Goal: Task Accomplishment & Management: Manage account settings

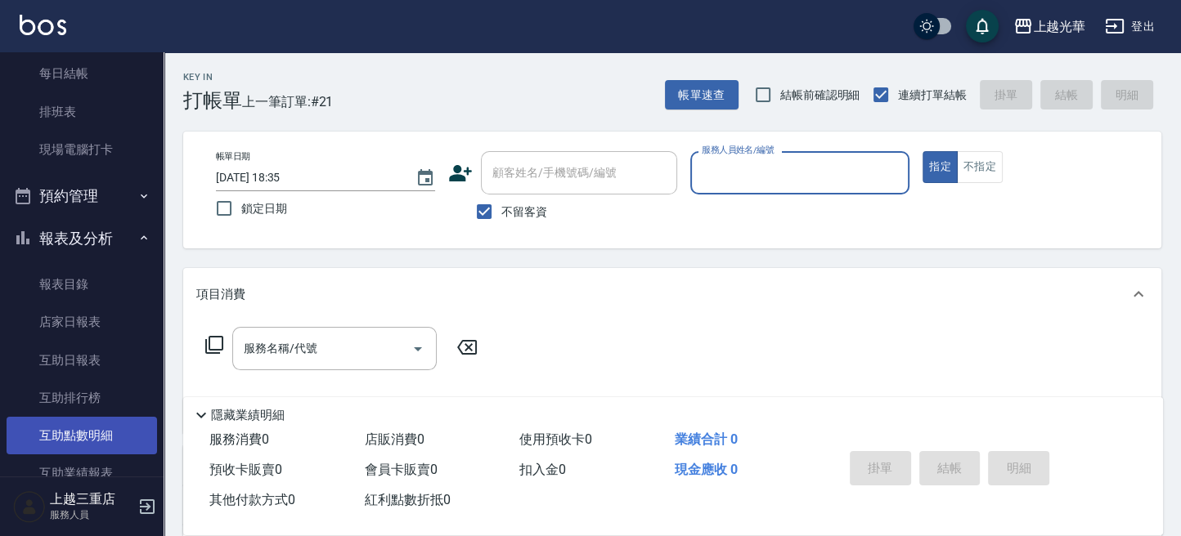
scroll to position [327, 0]
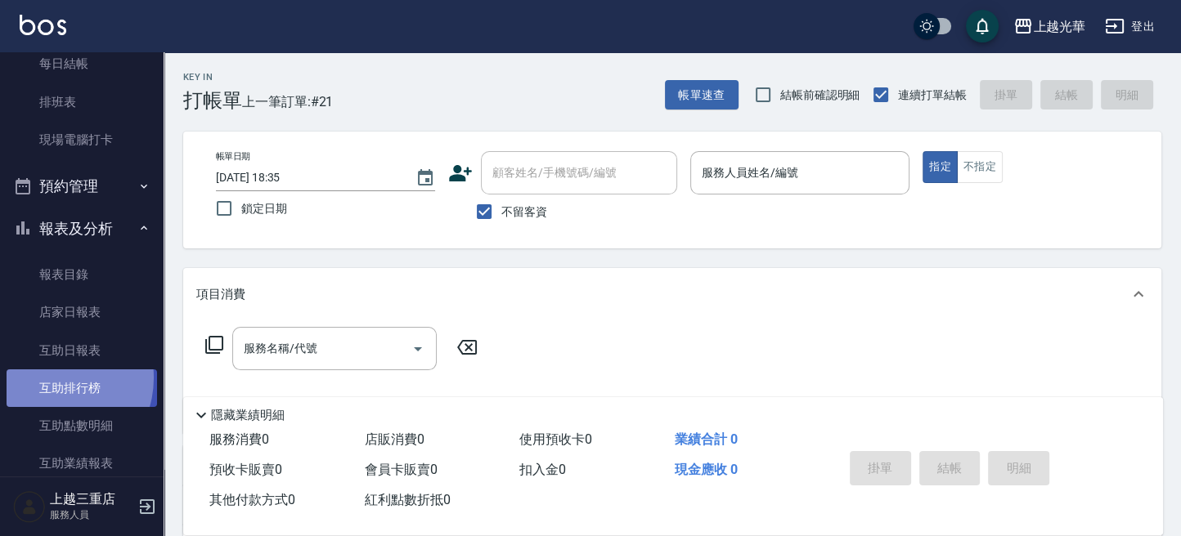
click at [52, 379] on link "互助排行榜" at bounding box center [82, 389] width 150 height 38
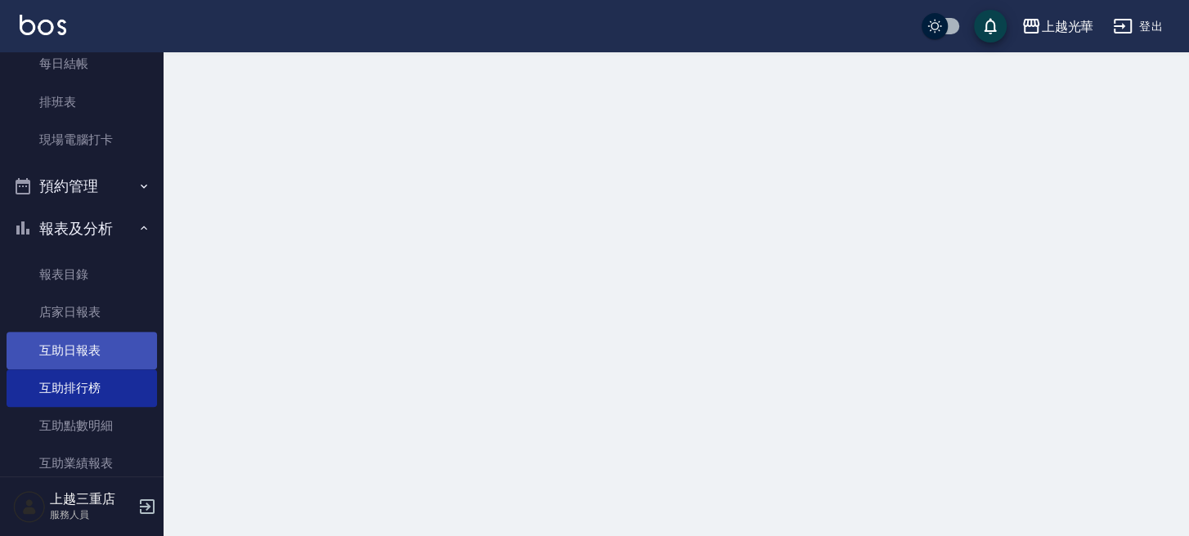
click at [78, 365] on link "互助日報表" at bounding box center [82, 351] width 150 height 38
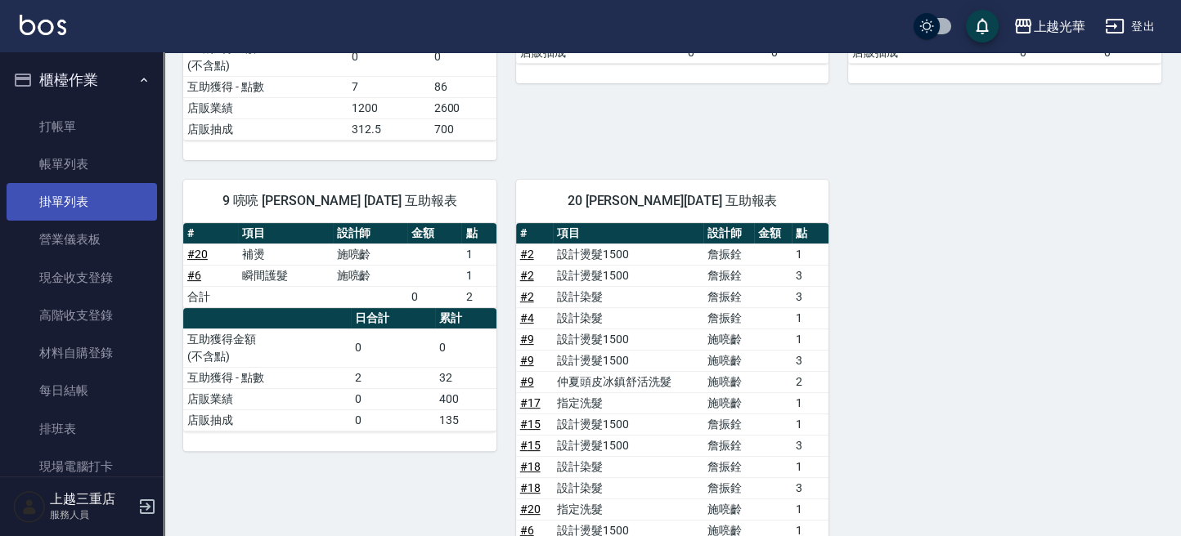
scroll to position [344, 0]
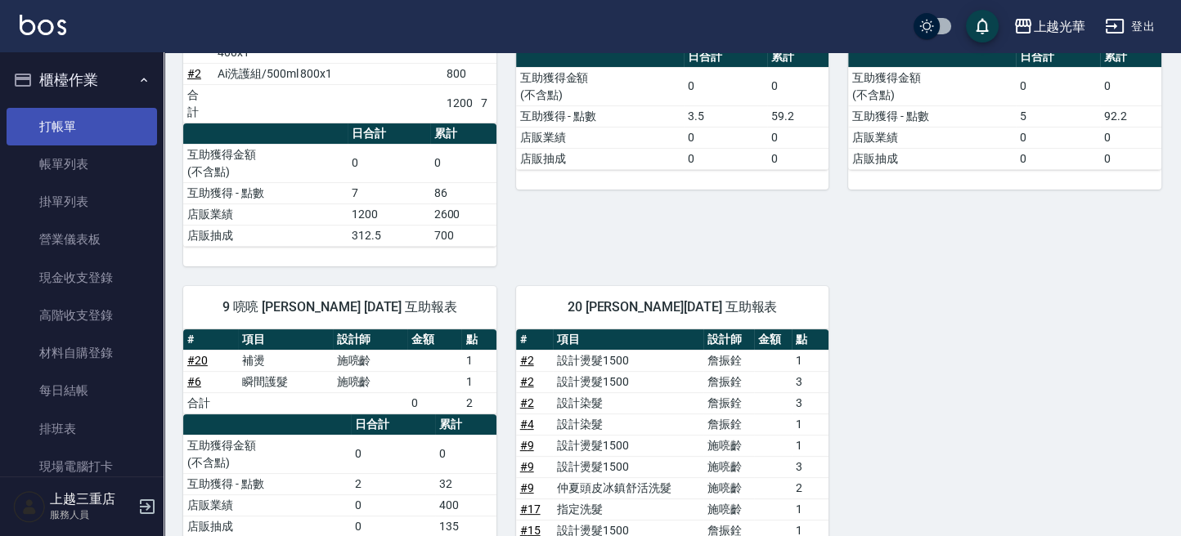
click at [87, 127] on link "打帳單" at bounding box center [82, 127] width 150 height 38
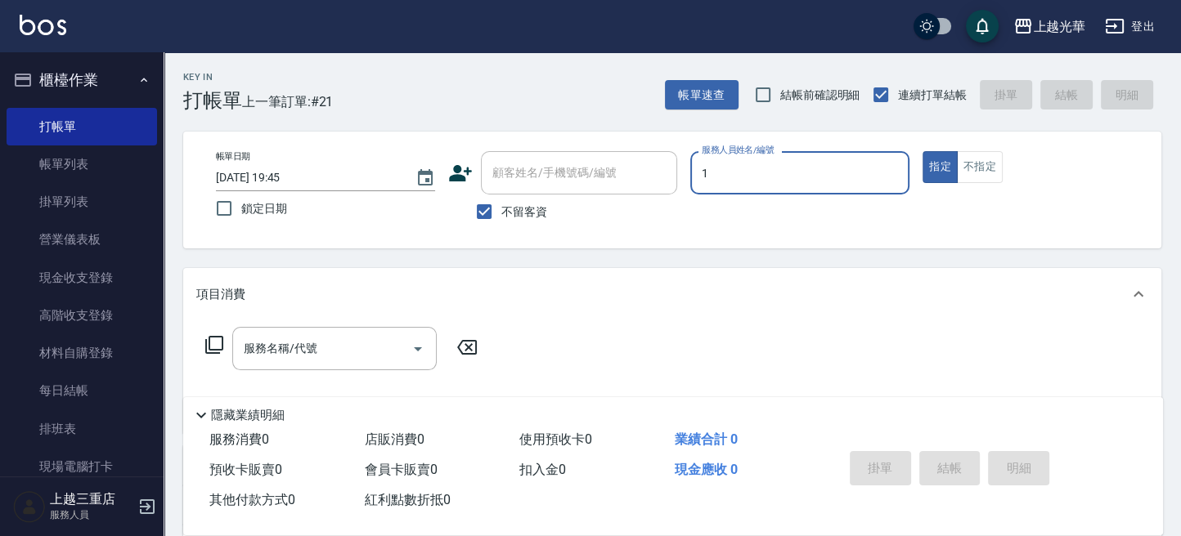
type input "1"
type button "true"
type input "小[PERSON_NAME]-1"
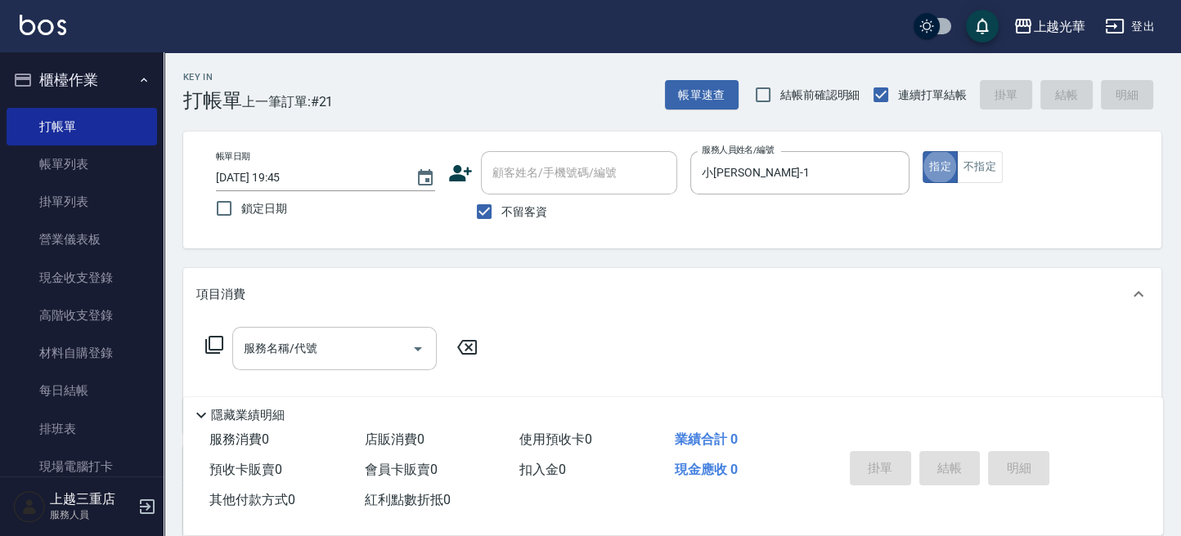
click at [285, 350] on input "服務名稱/代號" at bounding box center [322, 348] width 165 height 29
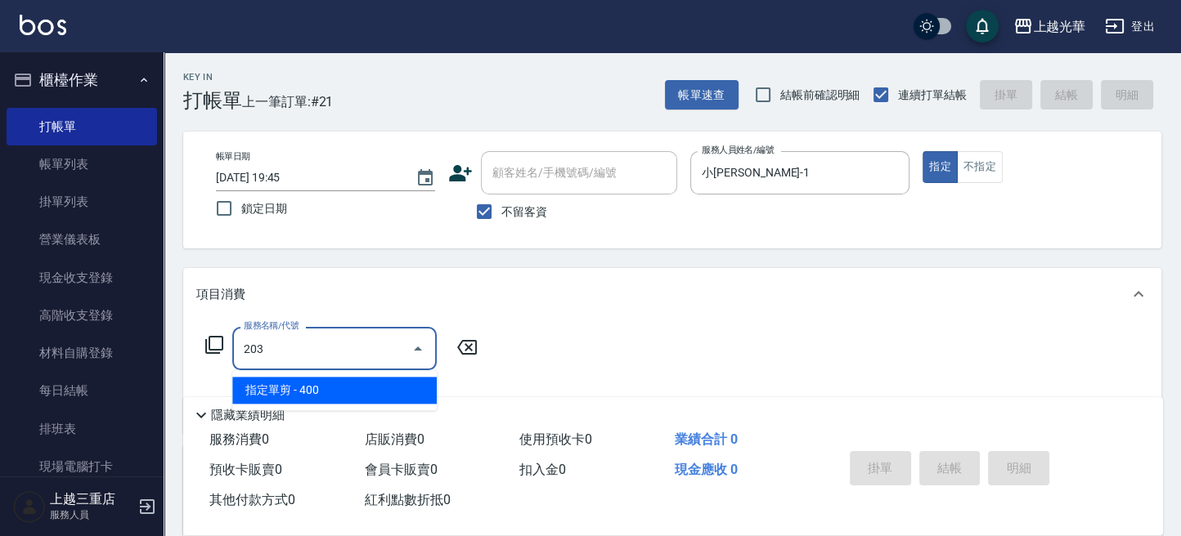
type input "指定單剪(203)"
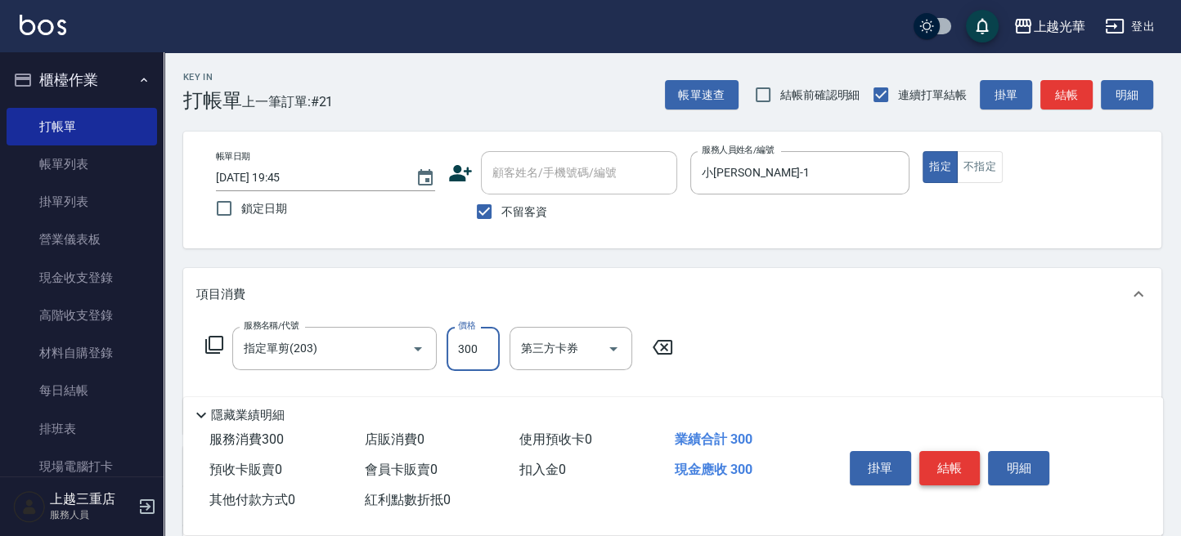
type input "300"
click at [932, 464] on button "結帳" at bounding box center [949, 468] width 61 height 34
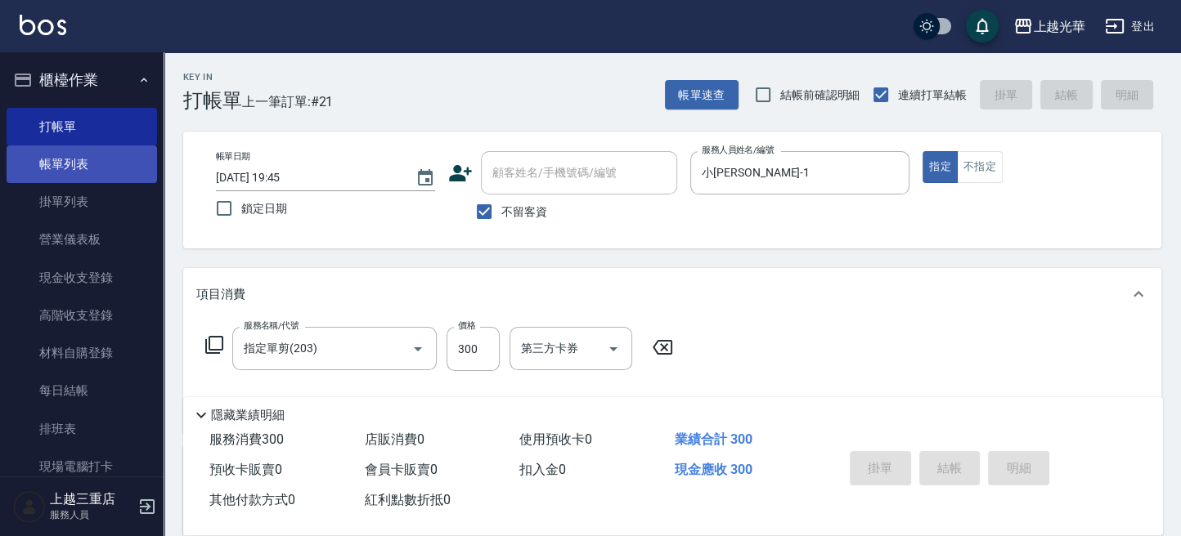
type input "[DATE] 19:47"
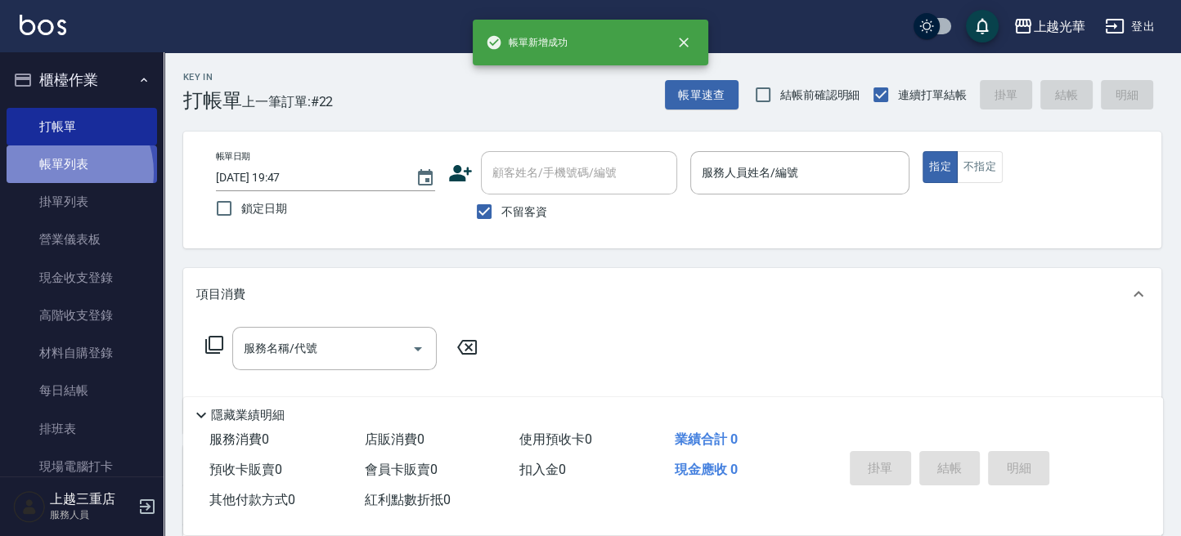
click at [61, 173] on link "帳單列表" at bounding box center [82, 165] width 150 height 38
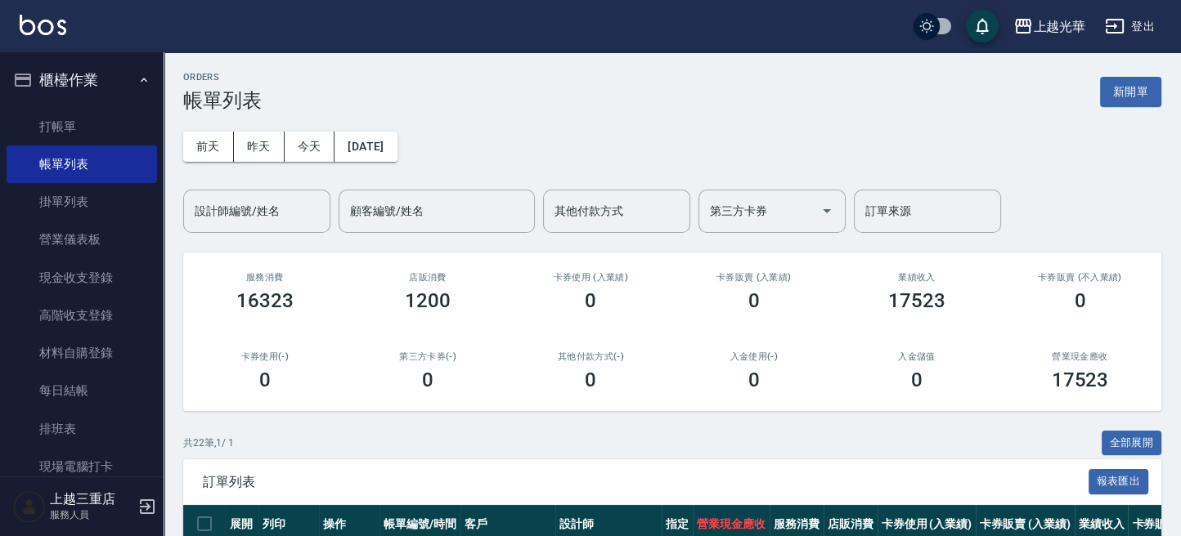
click at [261, 216] on input "設計師編號/姓名" at bounding box center [257, 211] width 132 height 29
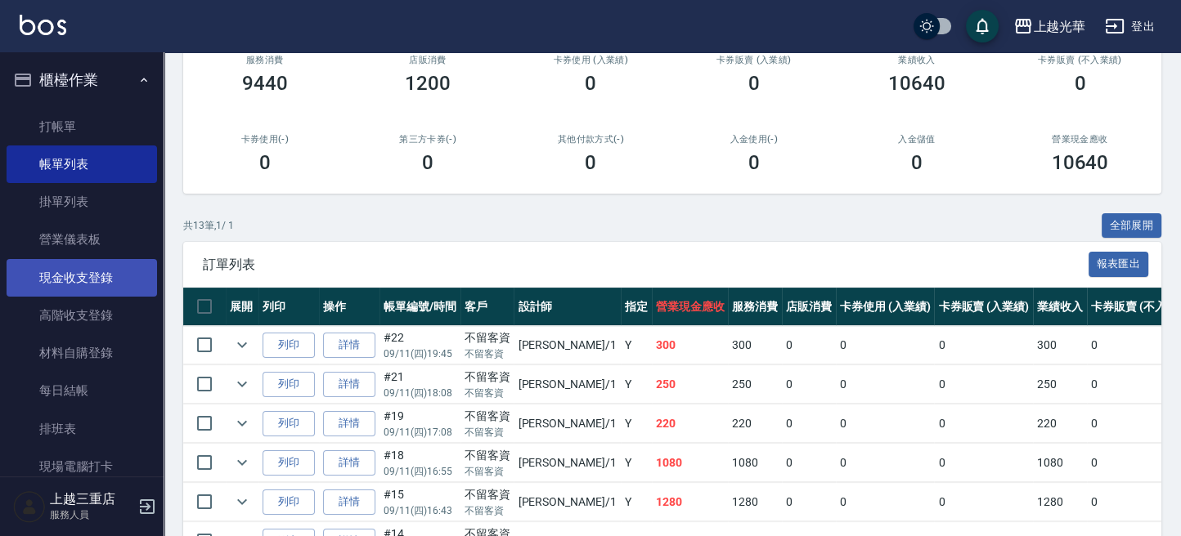
scroll to position [545, 0]
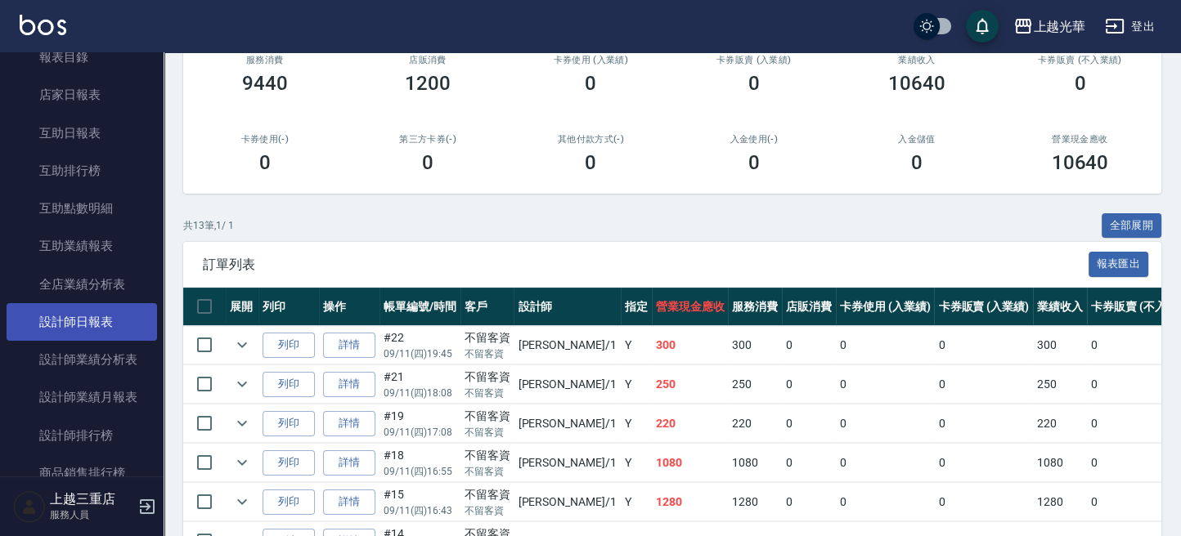
type input "小[PERSON_NAME]-1"
click at [105, 321] on link "設計師日報表" at bounding box center [82, 322] width 150 height 38
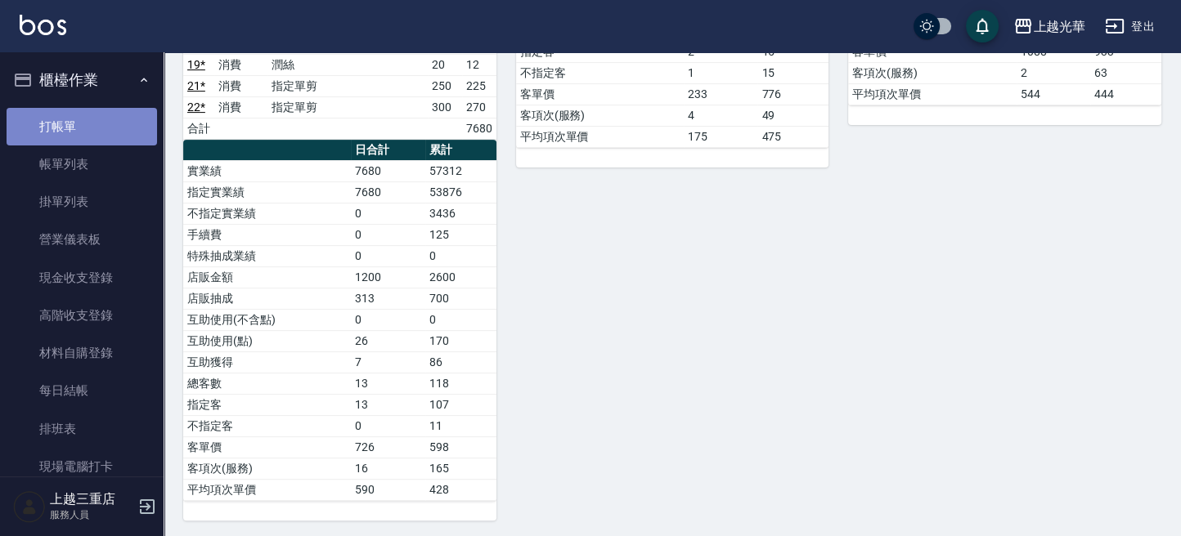
click at [108, 108] on link "打帳單" at bounding box center [82, 127] width 150 height 38
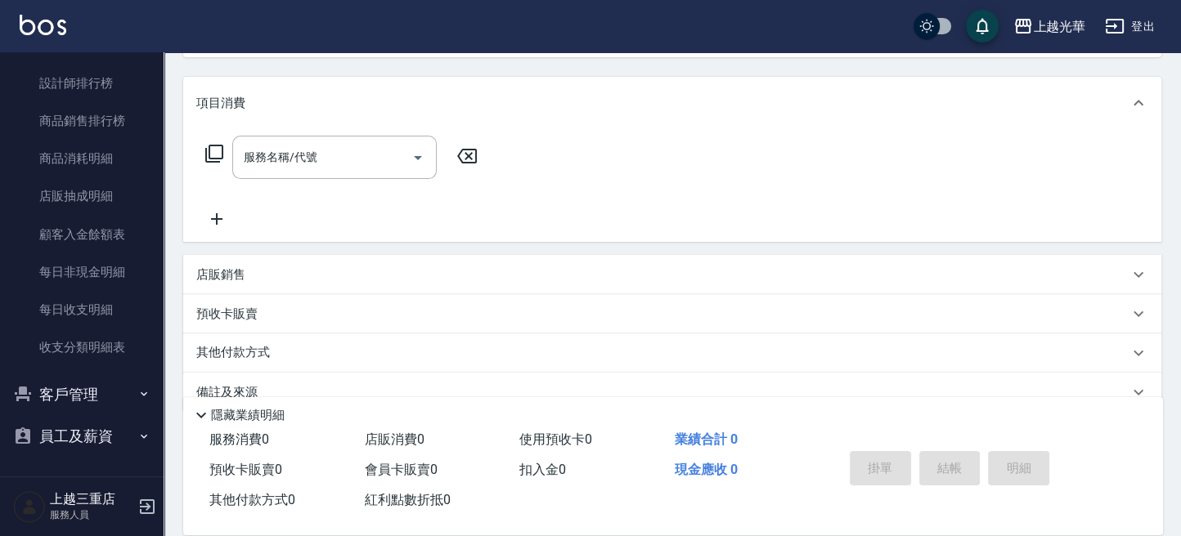
scroll to position [222, 0]
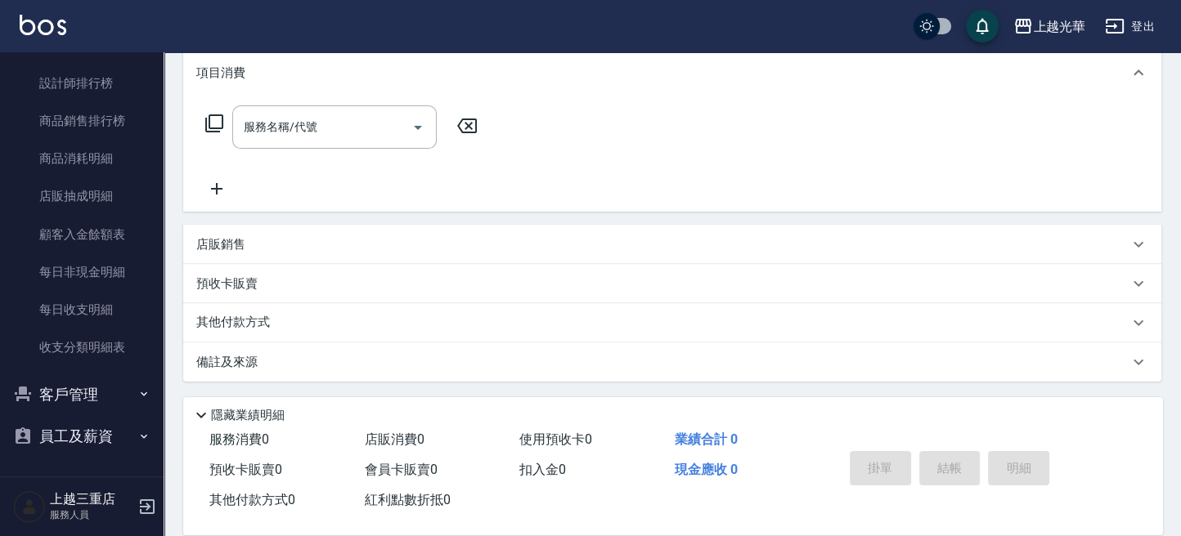
click at [106, 401] on button "客戶管理" at bounding box center [82, 395] width 150 height 43
click at [105, 431] on link "客戶列表" at bounding box center [82, 441] width 150 height 38
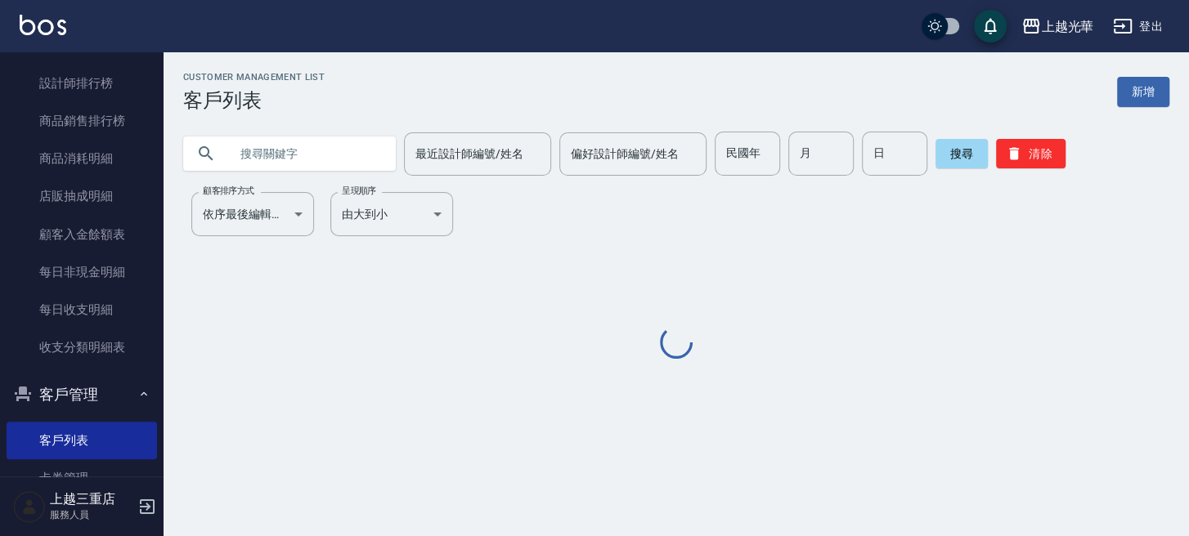
click at [366, 158] on input "text" at bounding box center [306, 154] width 154 height 44
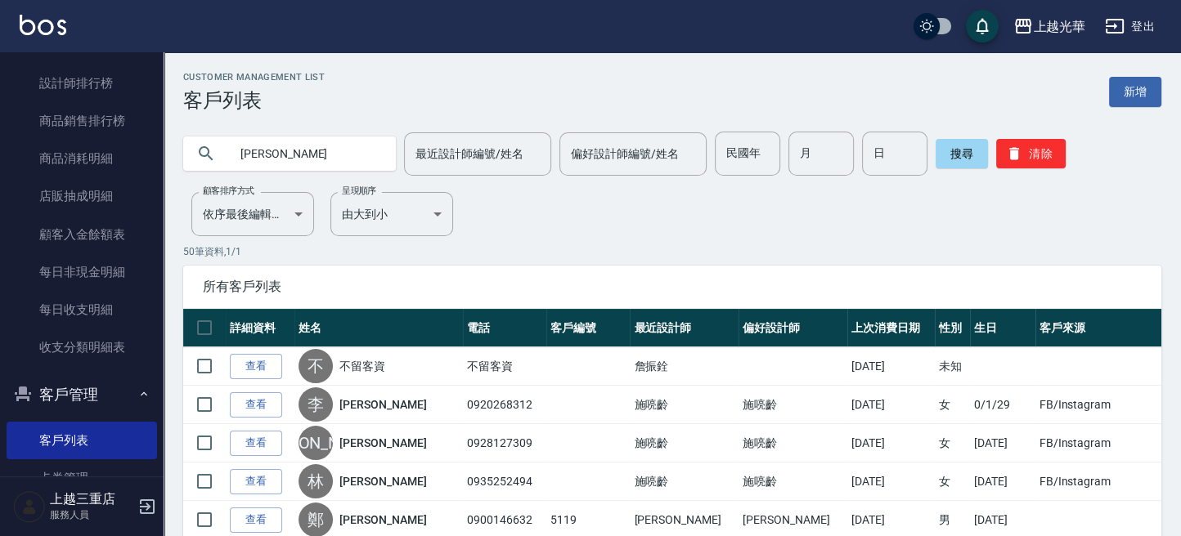
type input "[PERSON_NAME]"
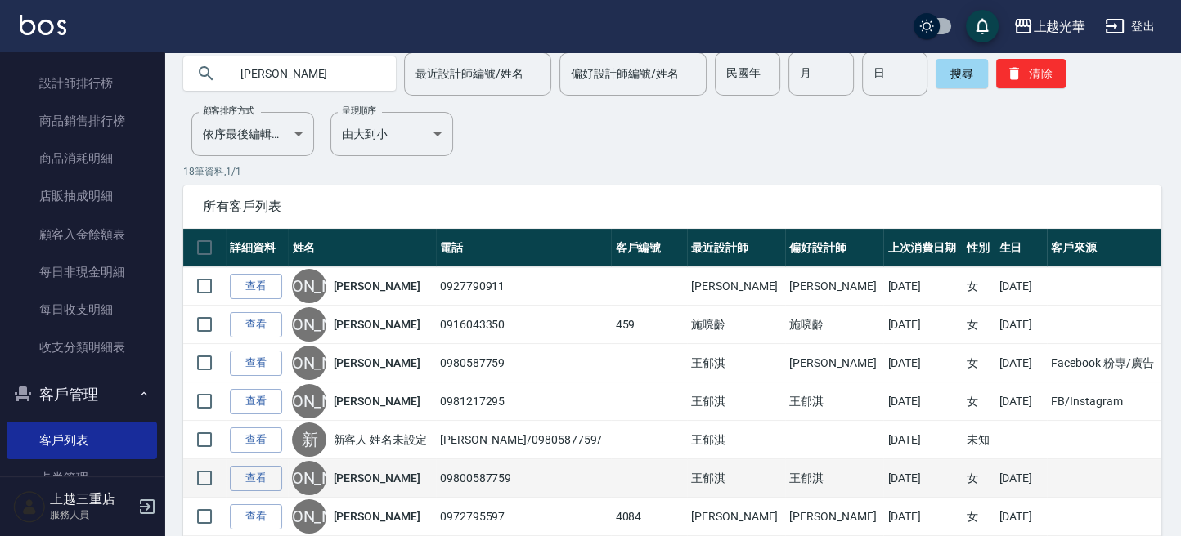
scroll to position [109, 0]
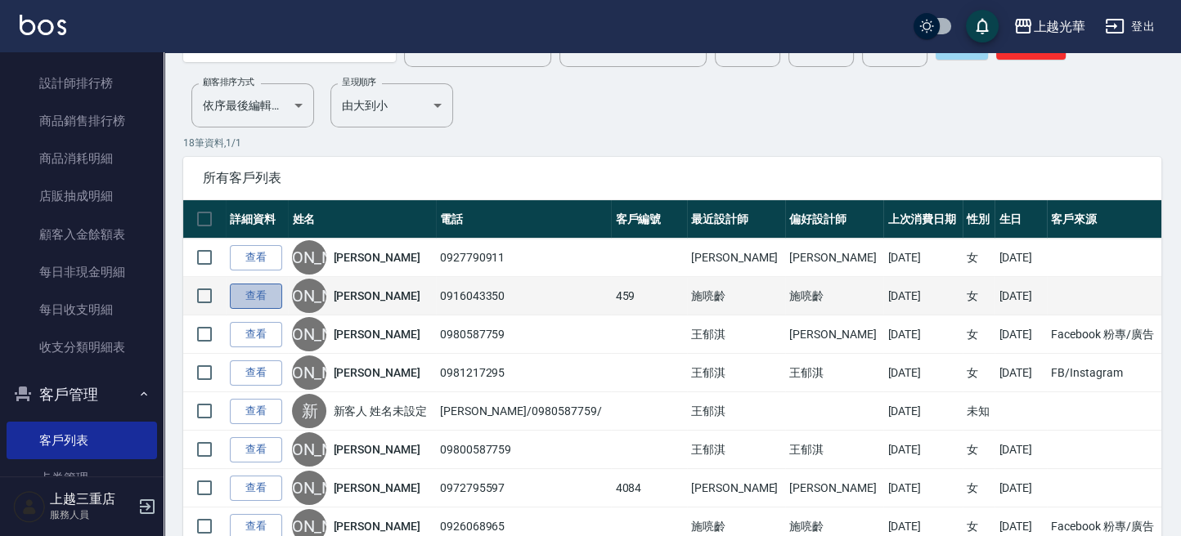
click at [278, 300] on link "查看" at bounding box center [256, 296] width 52 height 25
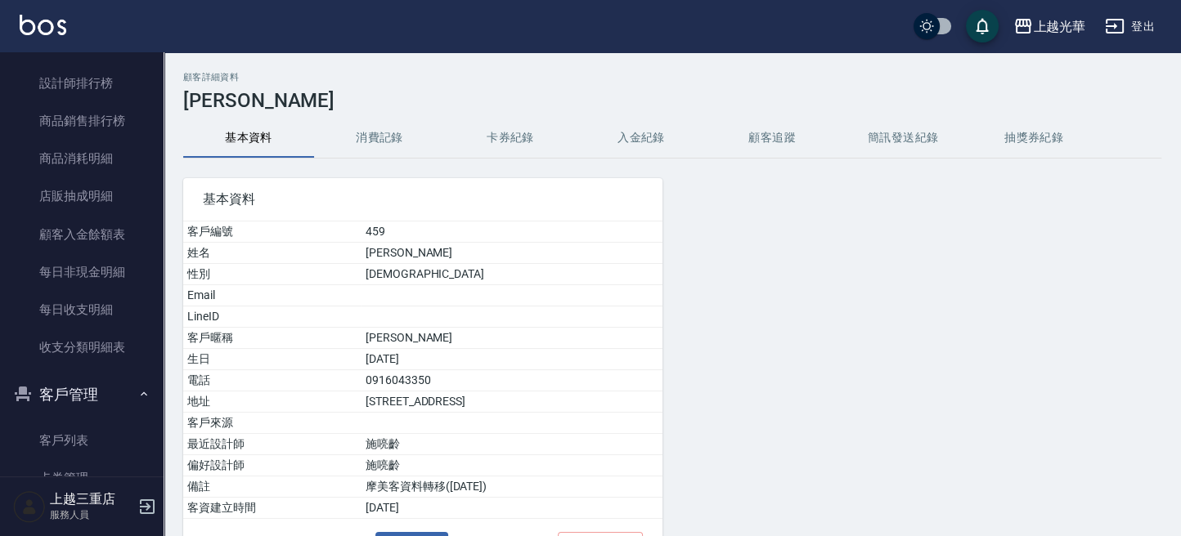
click at [492, 141] on button "卡券紀錄" at bounding box center [510, 138] width 131 height 39
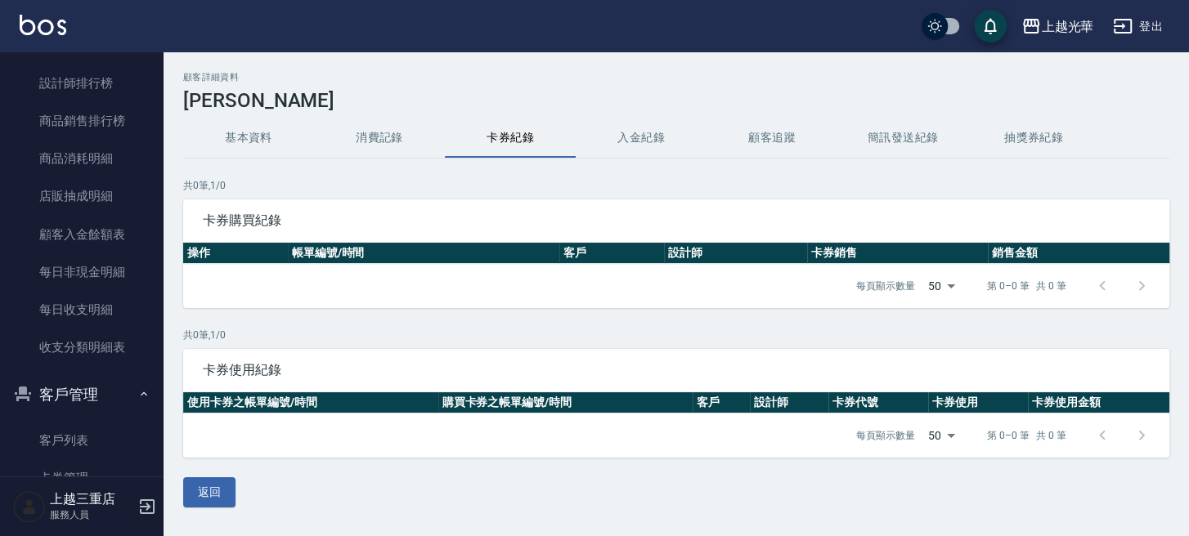
click at [383, 137] on button "消費記錄" at bounding box center [379, 138] width 131 height 39
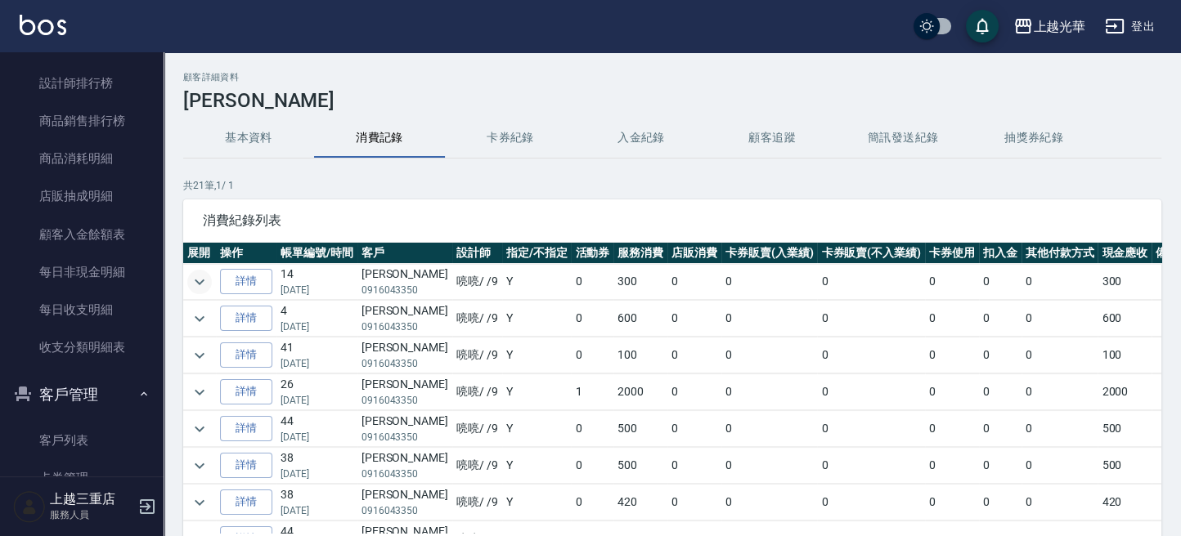
click at [205, 278] on icon "expand row" at bounding box center [200, 282] width 20 height 20
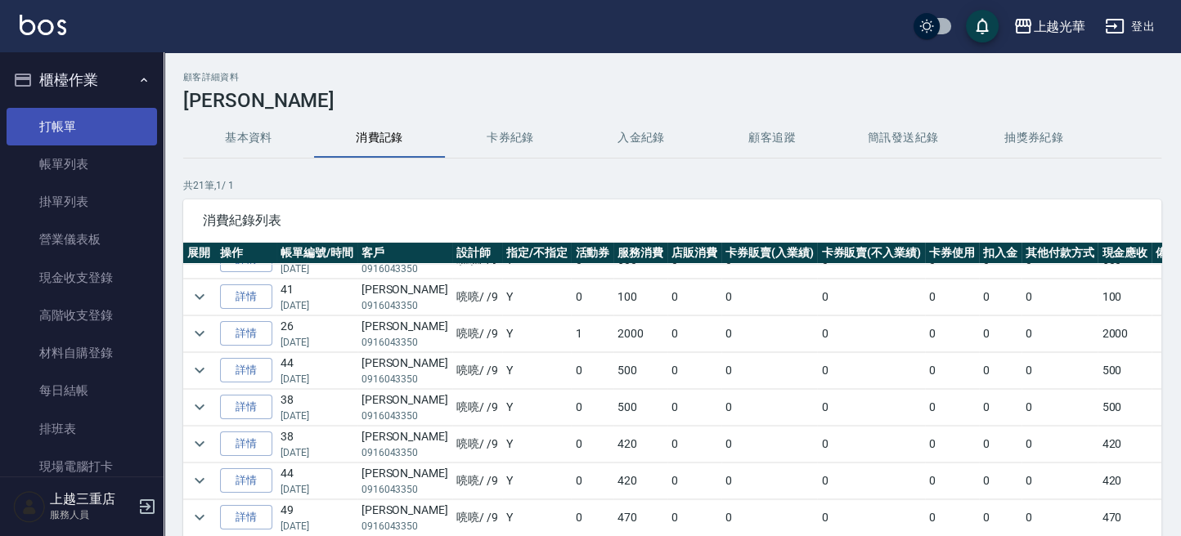
click at [79, 119] on link "打帳單" at bounding box center [82, 127] width 150 height 38
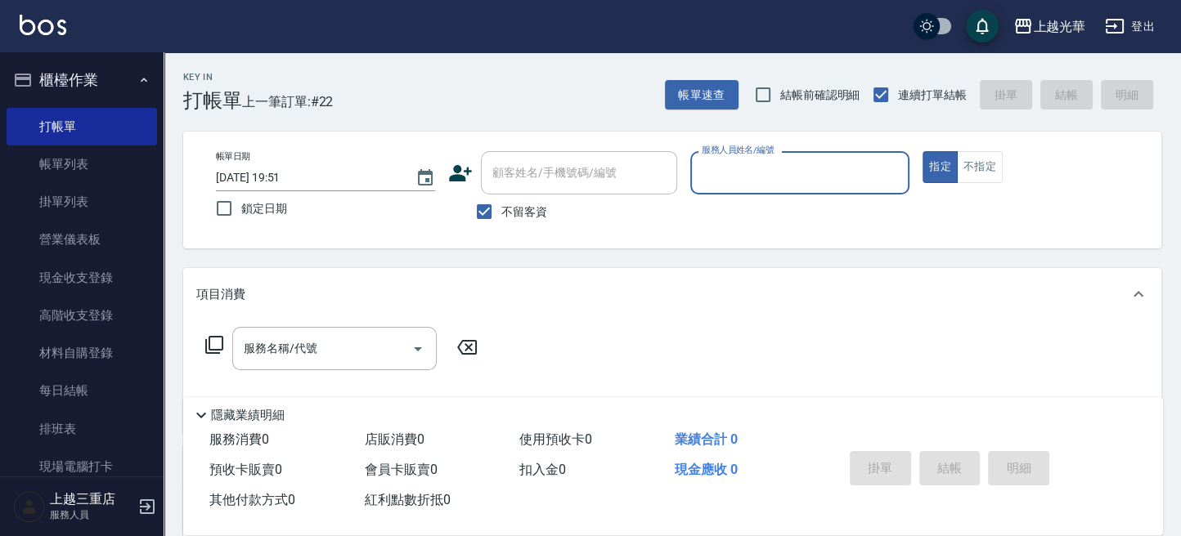
drag, startPoint x: 500, startPoint y: 211, endPoint x: 505, endPoint y: 195, distance: 17.1
click at [499, 211] on input "不留客資" at bounding box center [484, 212] width 34 height 34
checkbox input "false"
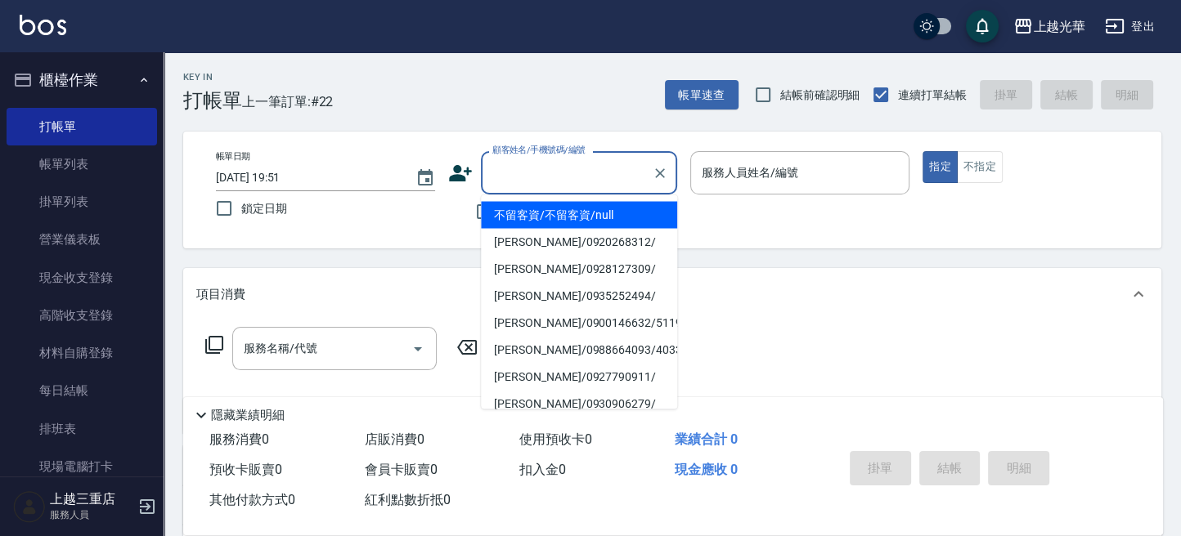
drag, startPoint x: 512, startPoint y: 176, endPoint x: 1187, endPoint y: 183, distance: 675.4
click at [527, 181] on input "顧客姓名/手機號碼/編號" at bounding box center [566, 173] width 157 height 29
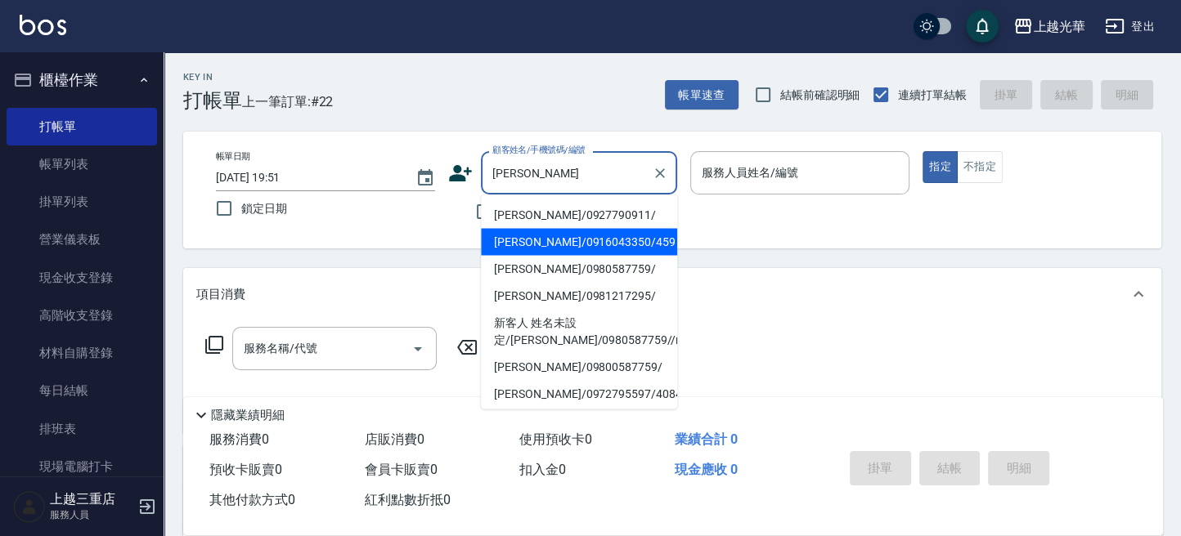
drag, startPoint x: 559, startPoint y: 244, endPoint x: 571, endPoint y: 241, distance: 11.7
click at [560, 244] on li "[PERSON_NAME]/0916043350/459" at bounding box center [579, 241] width 196 height 27
type input "[PERSON_NAME]/0916043350/459"
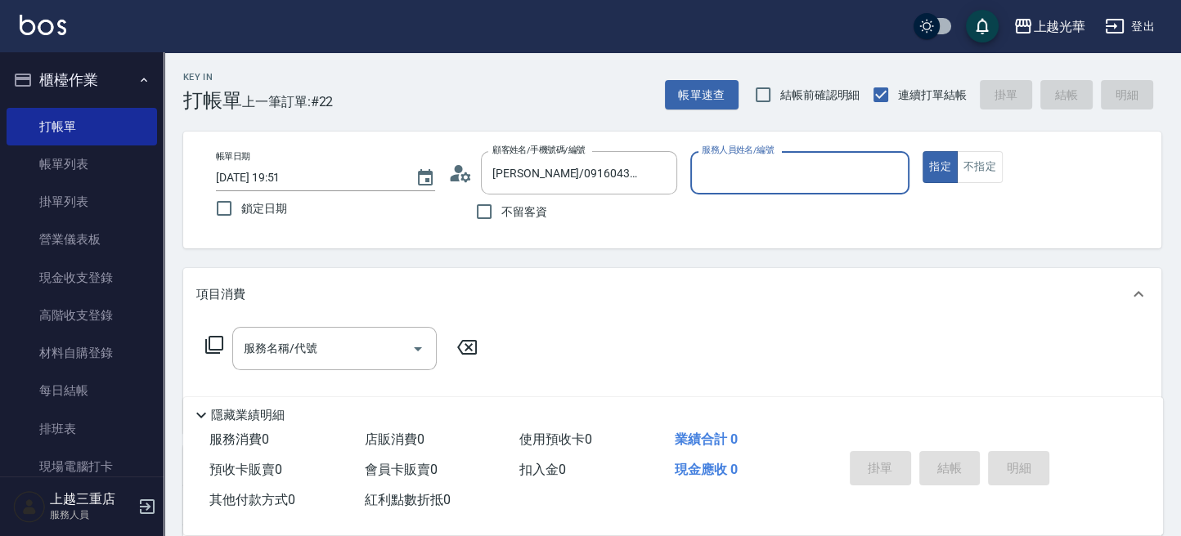
type input "喨喨-9"
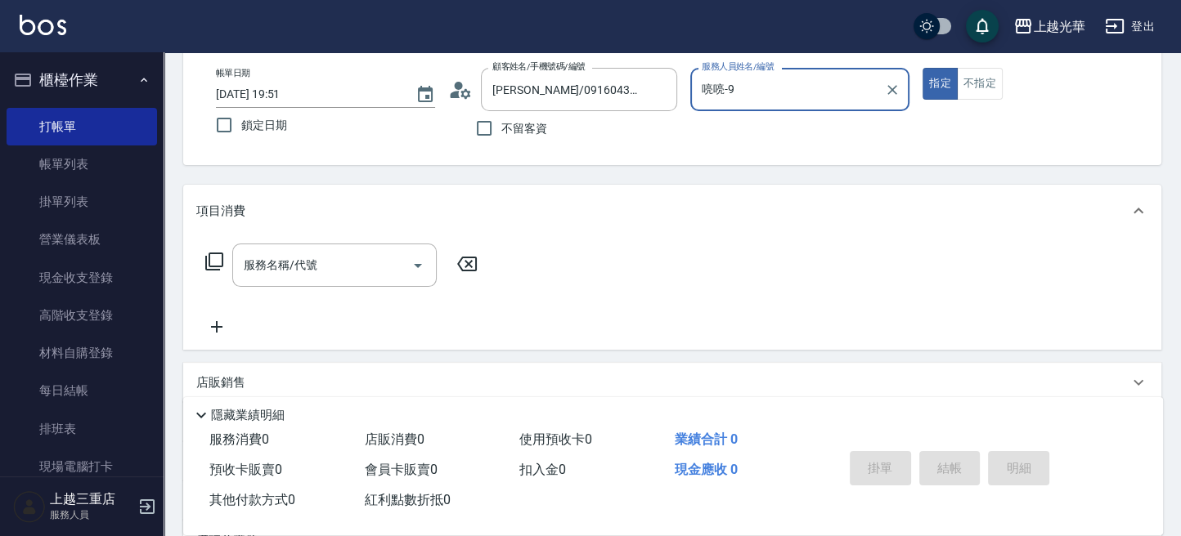
scroll to position [109, 0]
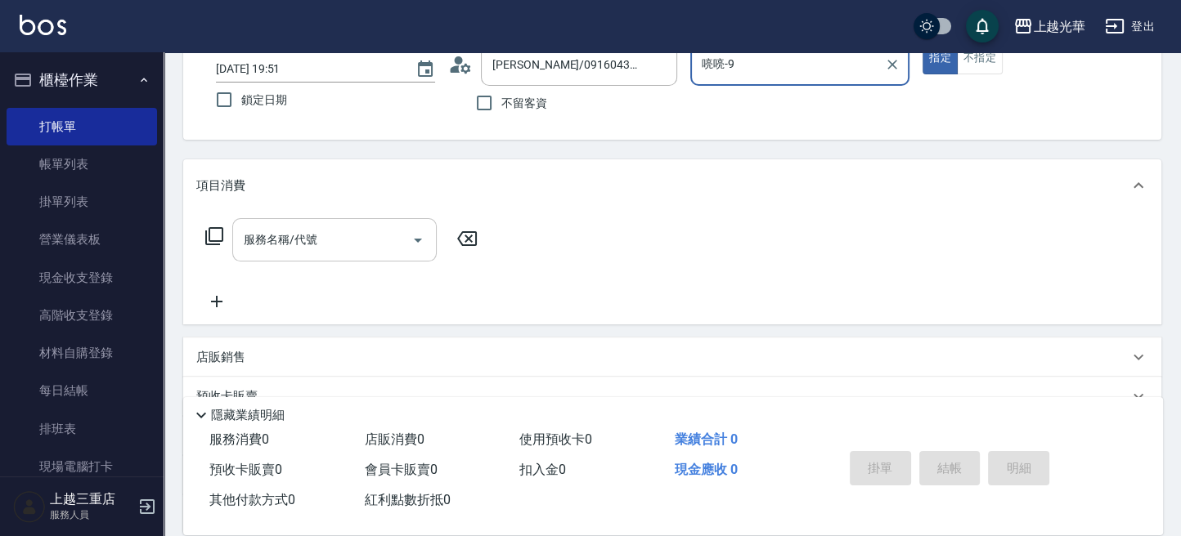
click at [299, 254] on div "服務名稱/代號" at bounding box center [334, 239] width 204 height 43
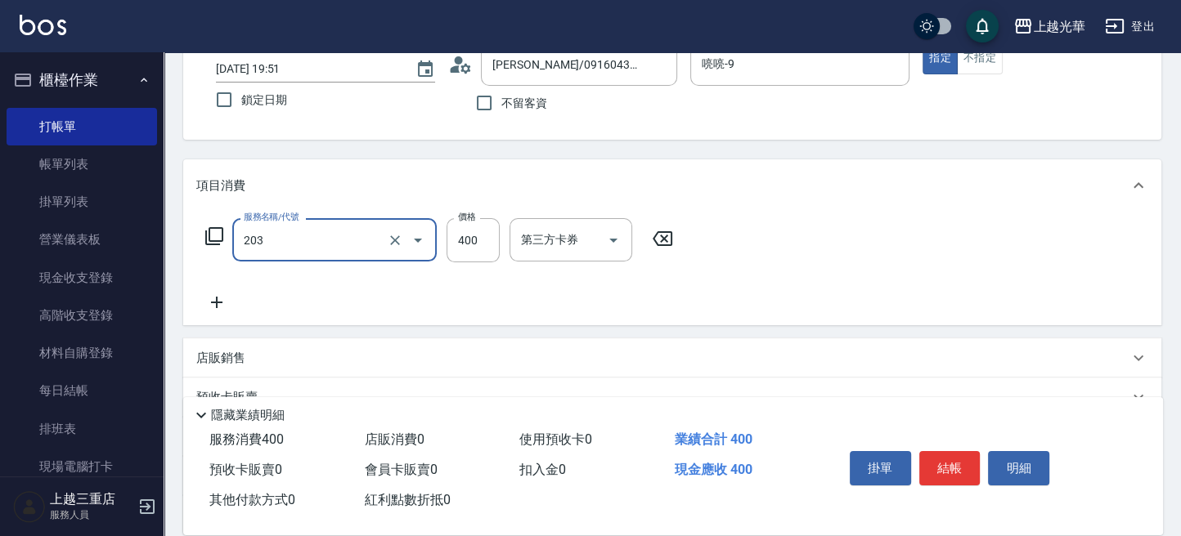
type input "指定單剪(203)"
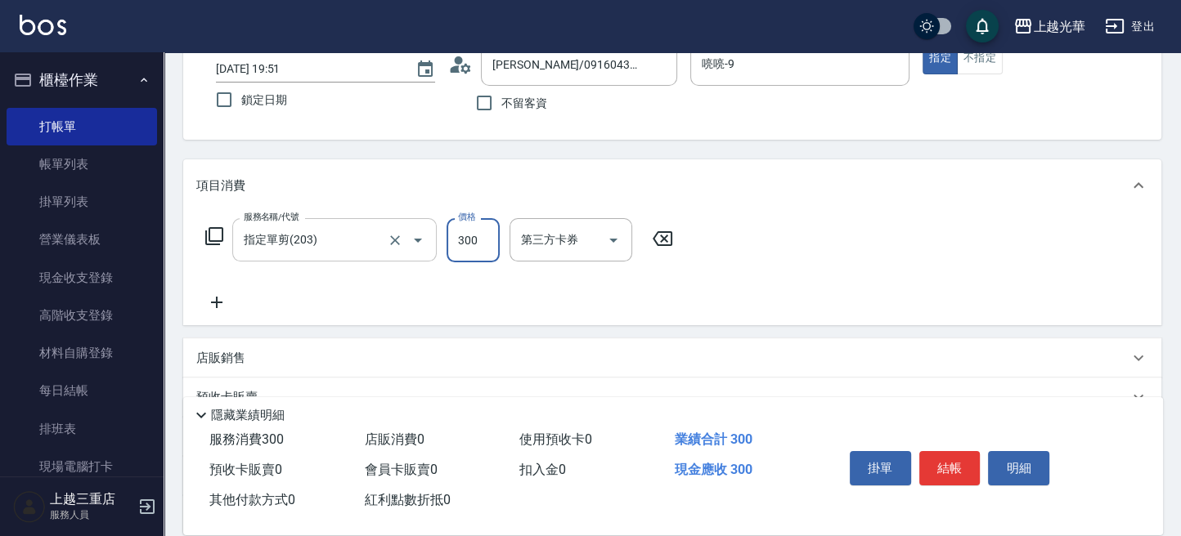
type input "300"
click at [960, 461] on button "結帳" at bounding box center [949, 468] width 61 height 34
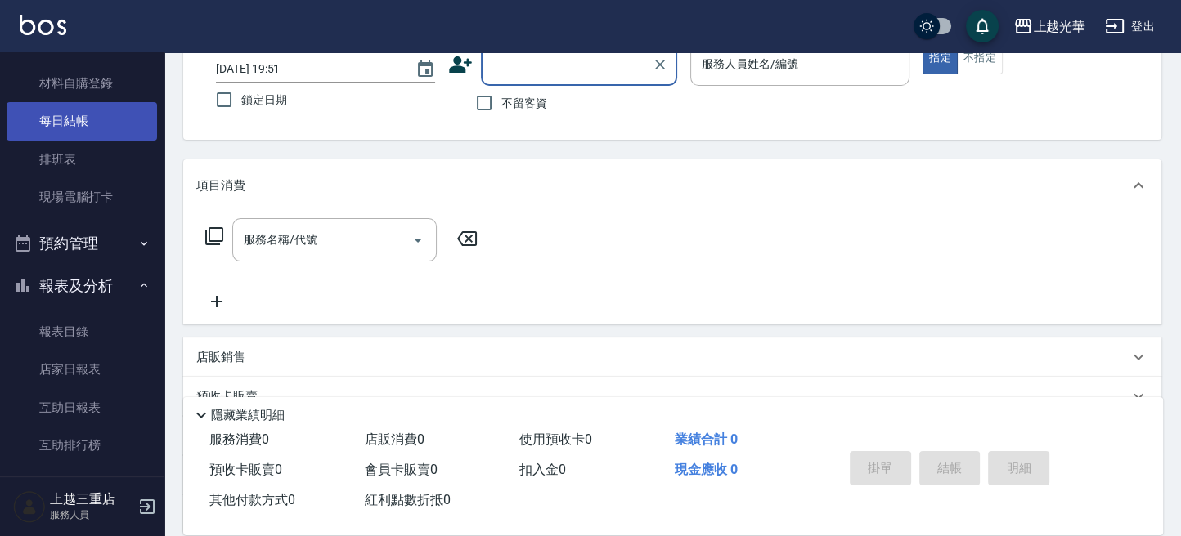
scroll to position [327, 0]
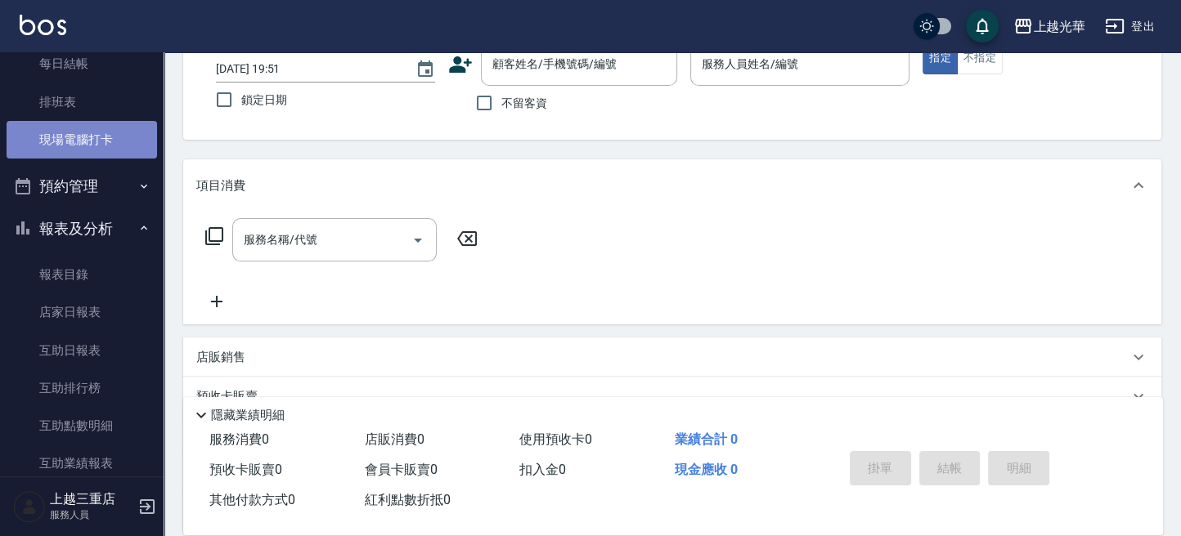
click at [95, 128] on link "現場電腦打卡" at bounding box center [82, 140] width 150 height 38
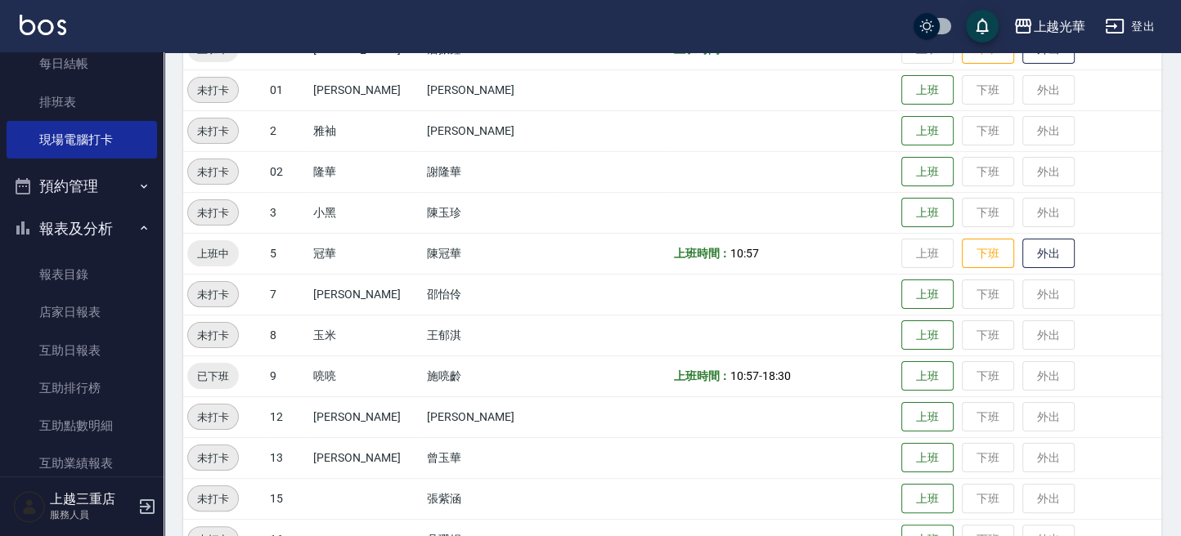
scroll to position [442, 0]
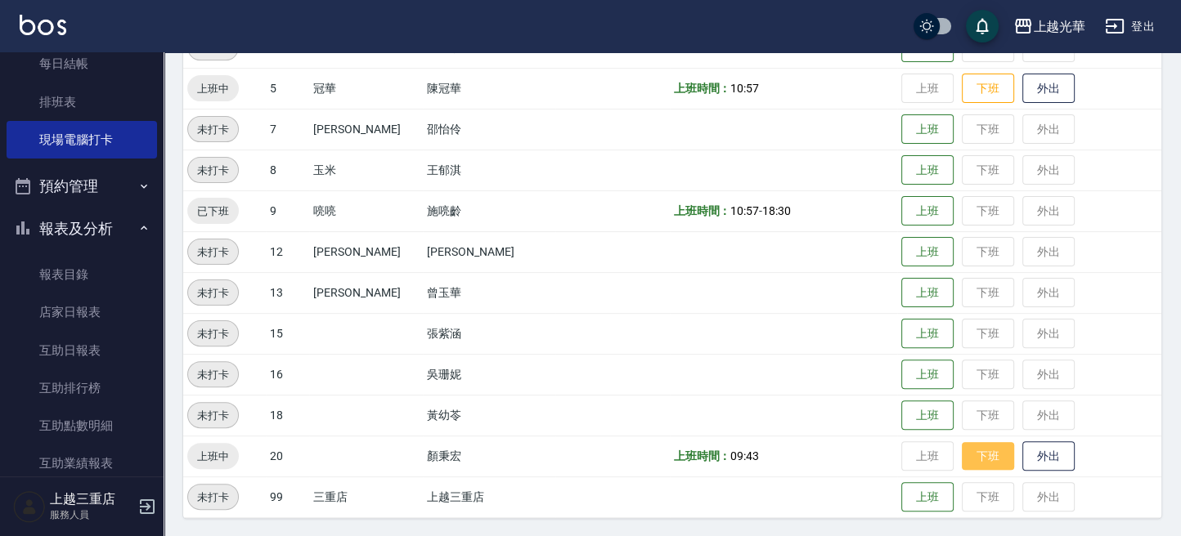
click at [968, 459] on button "下班" at bounding box center [988, 456] width 52 height 29
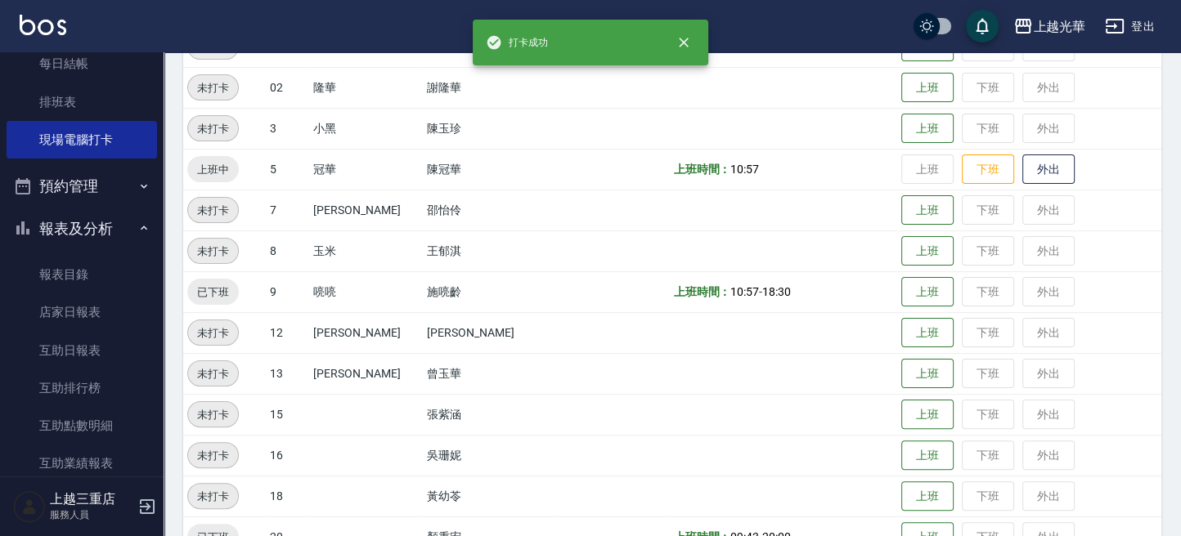
scroll to position [333, 0]
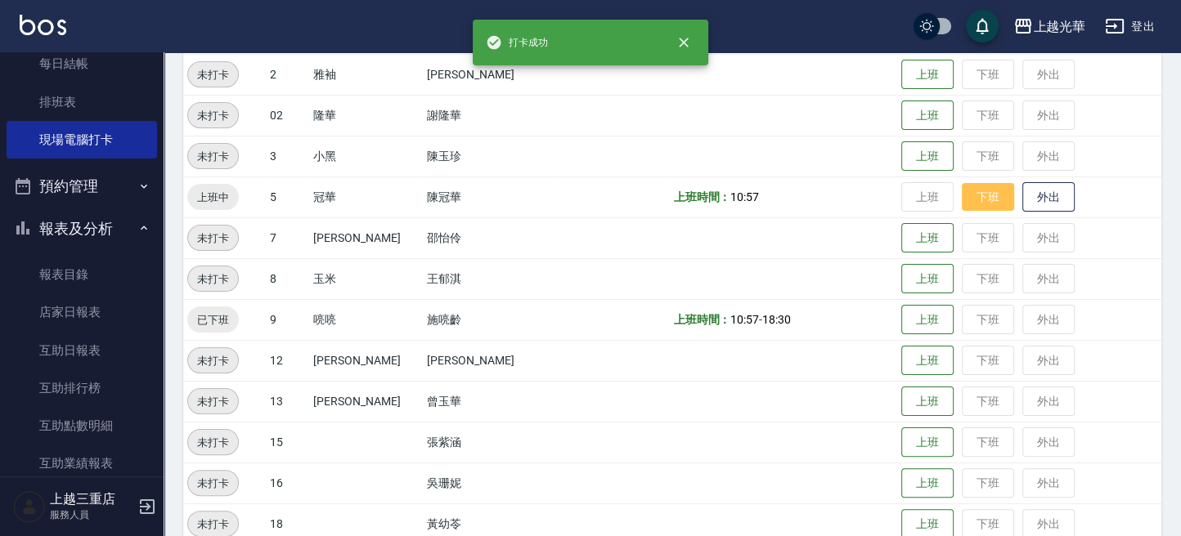
click at [965, 192] on button "下班" at bounding box center [988, 197] width 52 height 29
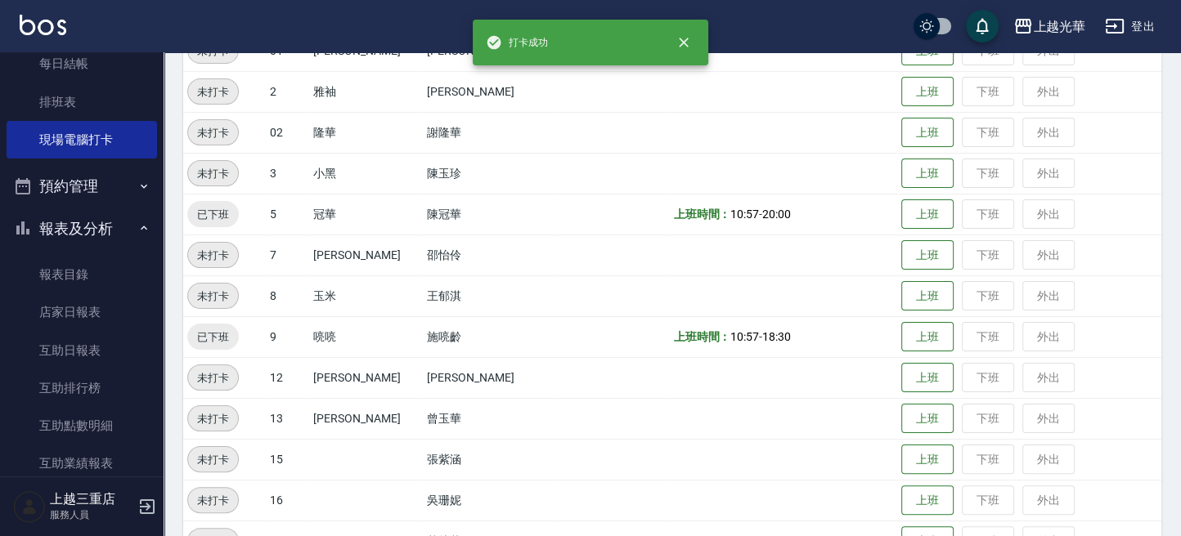
scroll to position [224, 0]
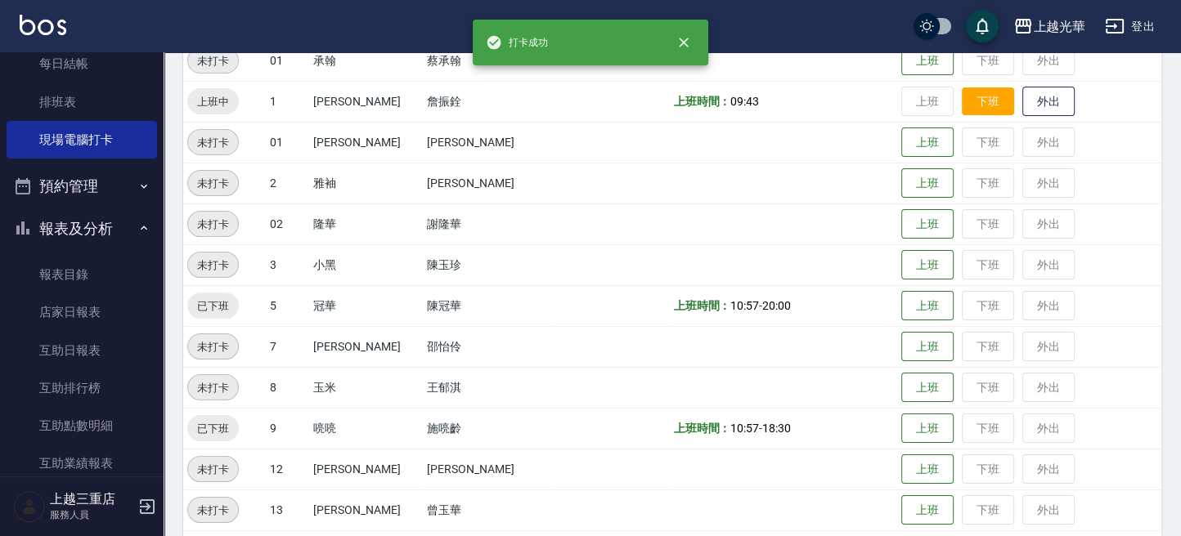
click at [962, 90] on button "下班" at bounding box center [988, 101] width 52 height 29
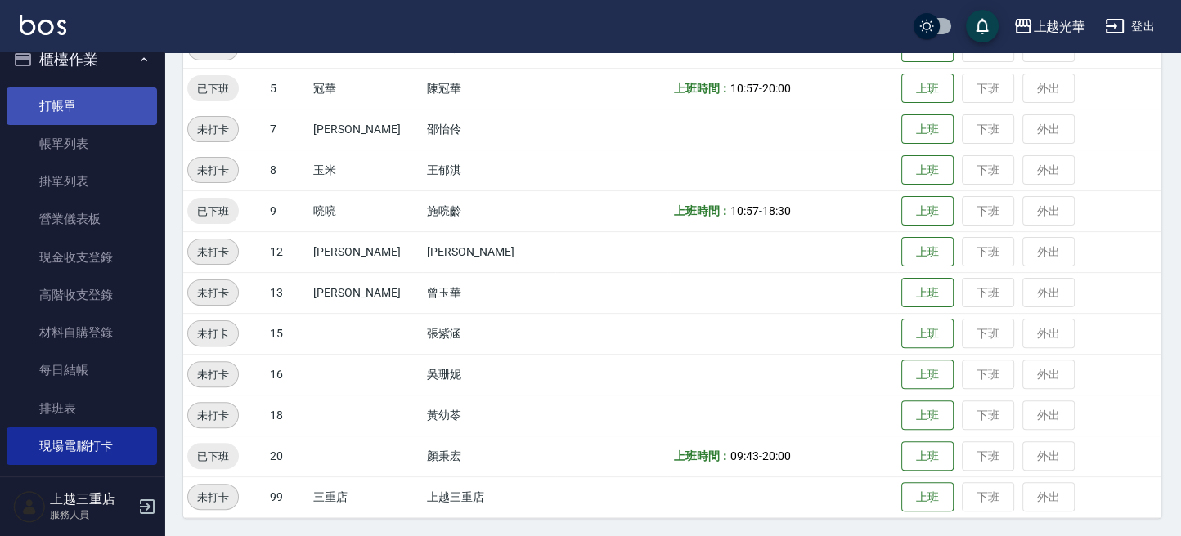
scroll to position [0, 0]
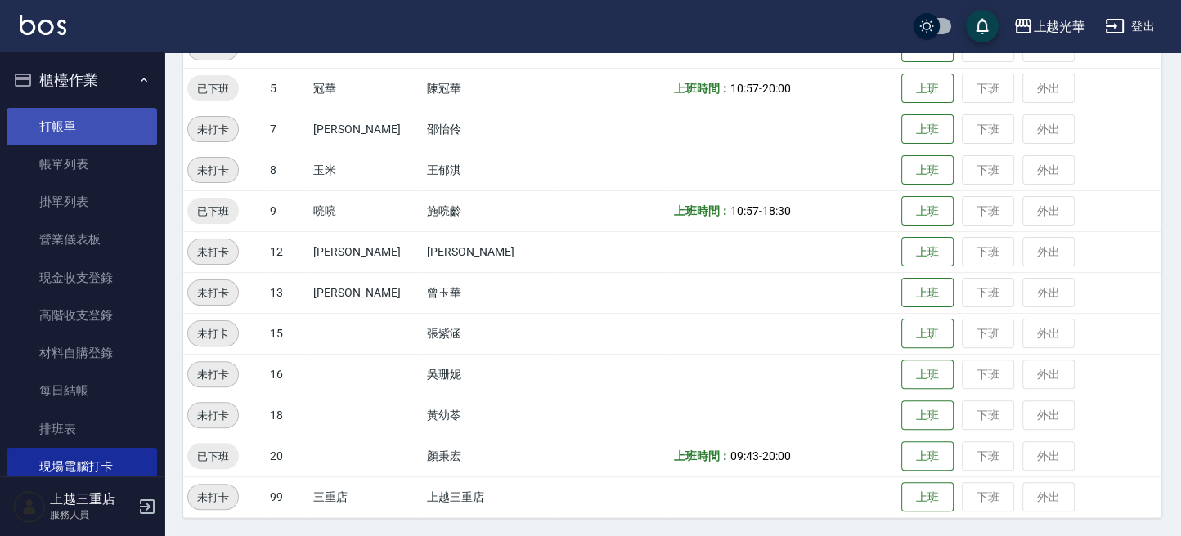
click at [57, 128] on link "打帳單" at bounding box center [82, 127] width 150 height 38
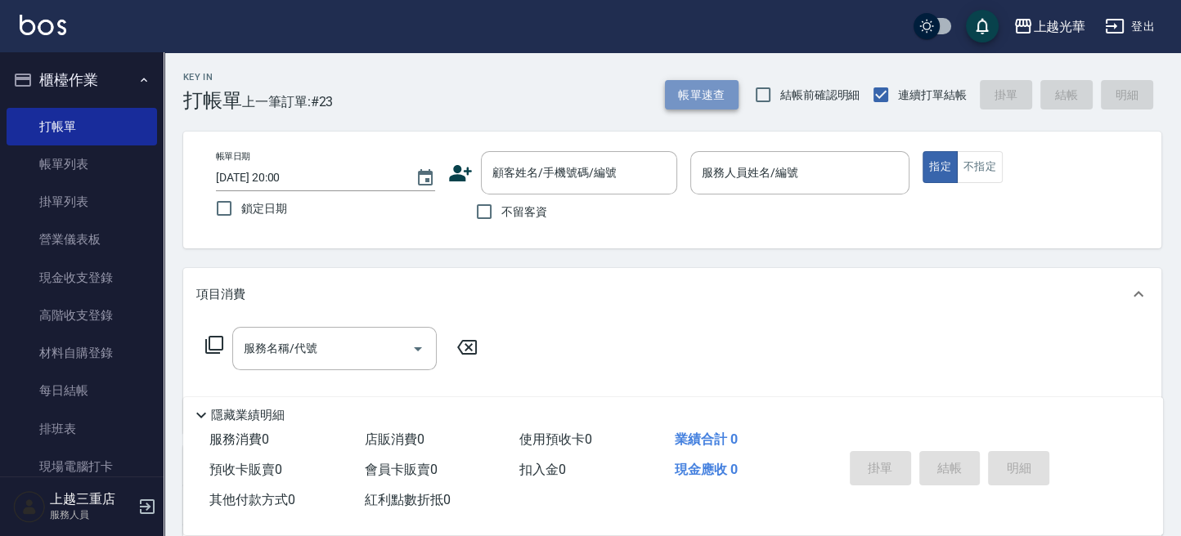
click at [701, 87] on button "帳單速查" at bounding box center [702, 95] width 74 height 30
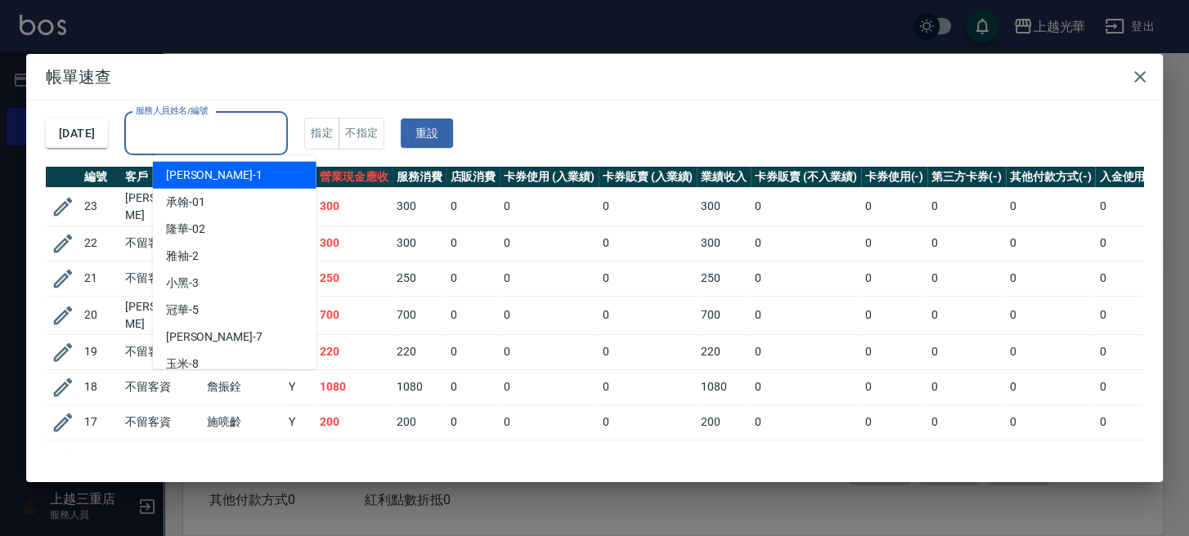
drag, startPoint x: 258, startPoint y: 143, endPoint x: 251, endPoint y: 136, distance: 9.8
click at [253, 137] on input "服務人員姓名/編號" at bounding box center [206, 133] width 149 height 29
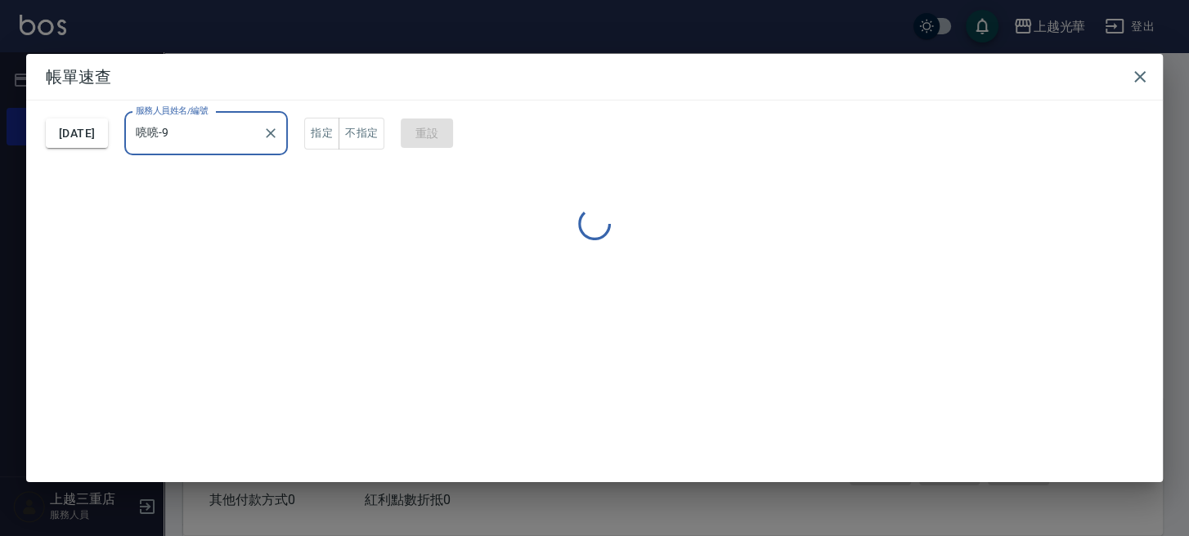
type input "喨喨-9"
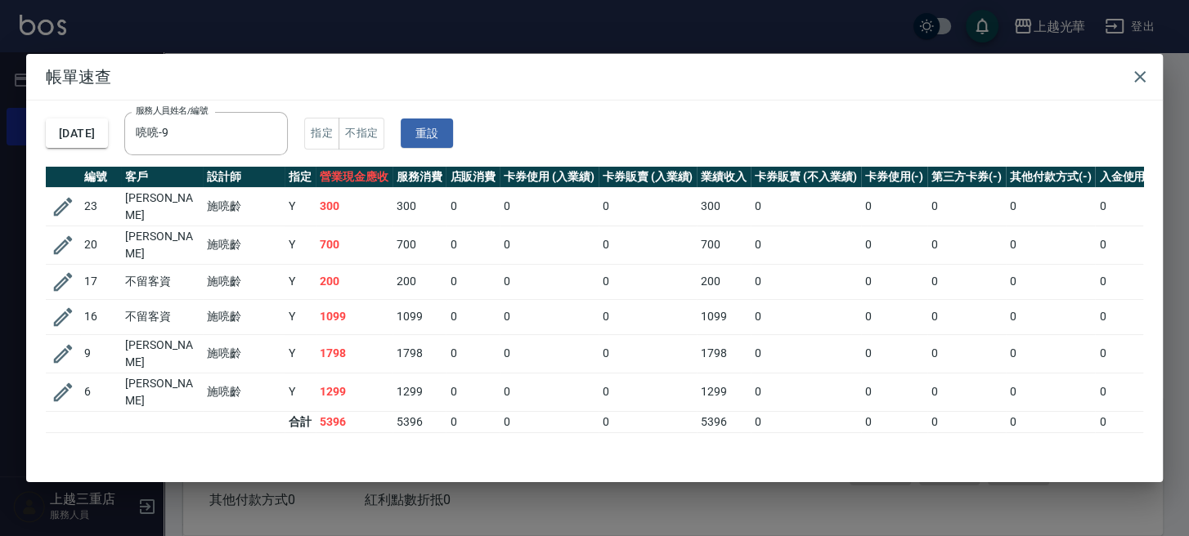
click at [1160, 71] on h2 "帳單速查" at bounding box center [594, 77] width 1137 height 46
click at [1151, 69] on button "button" at bounding box center [1139, 77] width 33 height 33
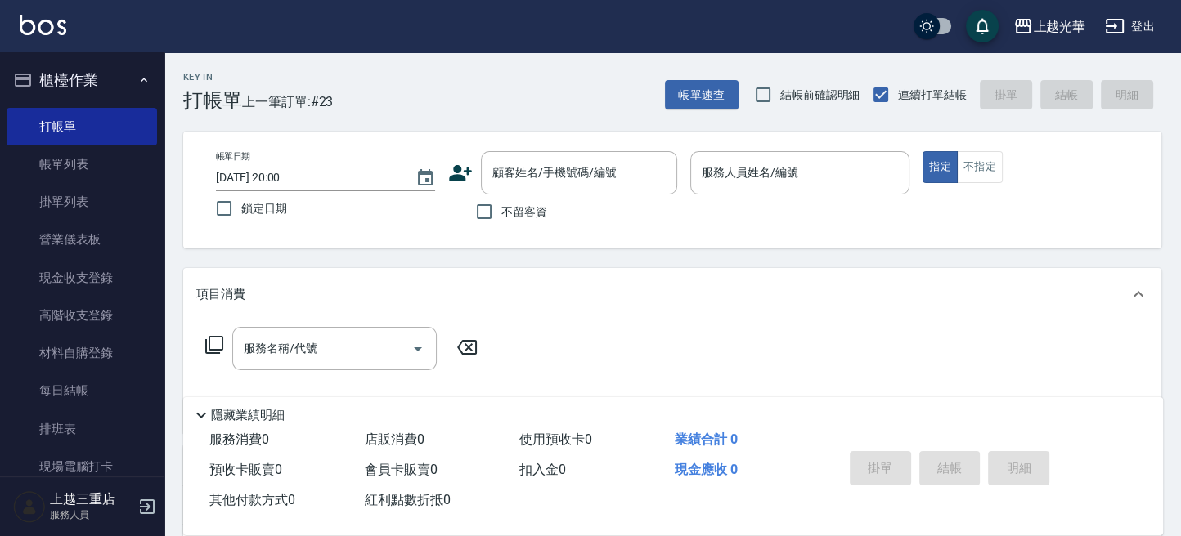
click at [527, 223] on label "不留客資" at bounding box center [507, 212] width 80 height 34
click at [501, 223] on input "不留客資" at bounding box center [484, 212] width 34 height 34
checkbox input "true"
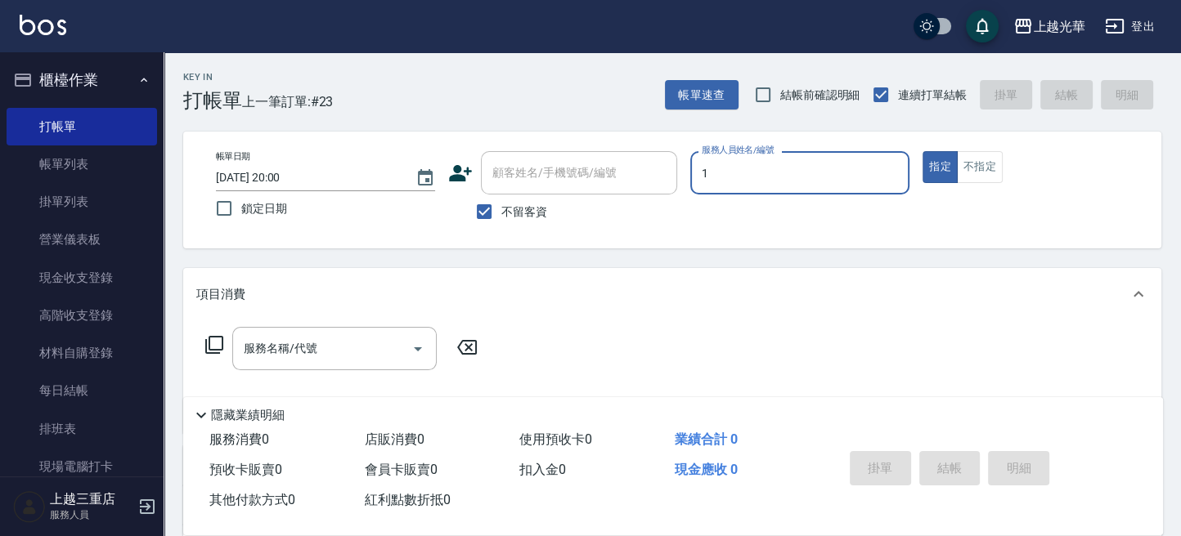
type input "1"
type button "true"
type input "小[PERSON_NAME]-1"
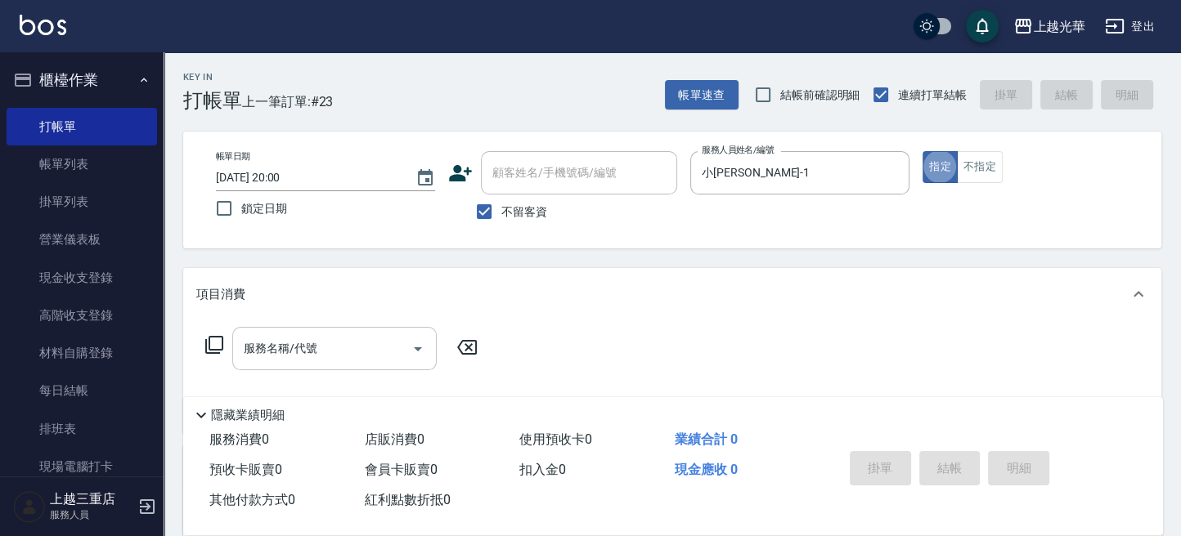
click at [356, 330] on div "服務名稱/代號" at bounding box center [334, 348] width 204 height 43
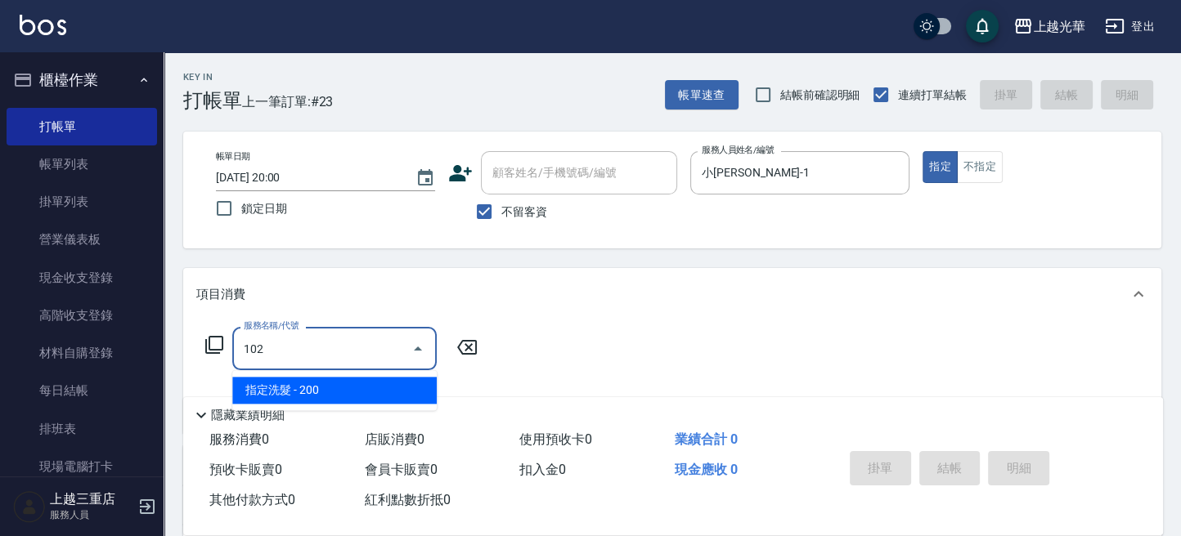
type input "指定洗髮(102)"
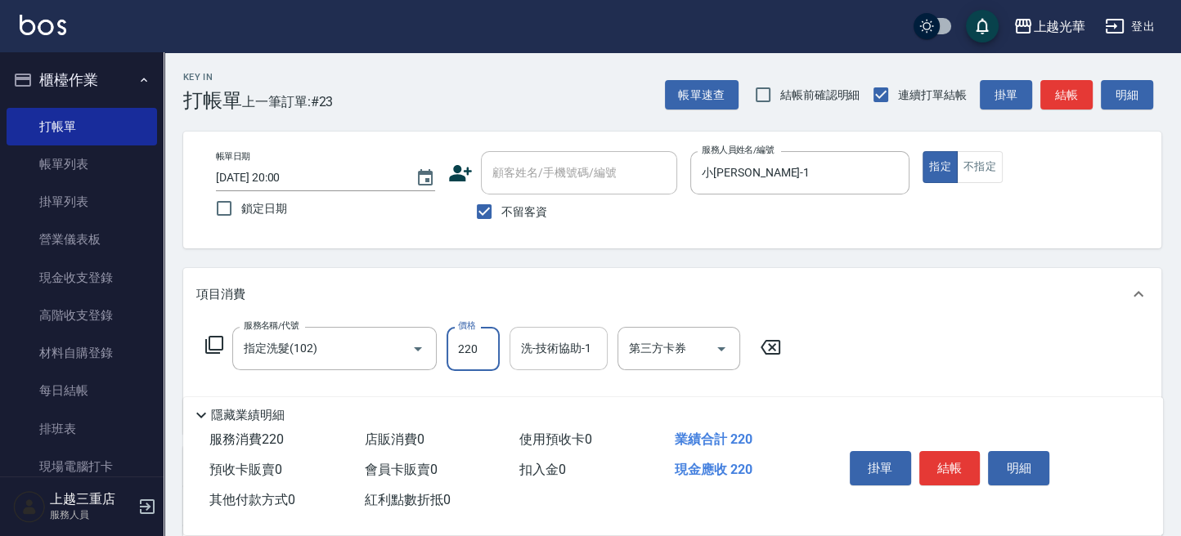
type input "220"
drag, startPoint x: 556, startPoint y: 339, endPoint x: 570, endPoint y: 343, distance: 14.5
click at [558, 339] on div "洗-技術協助-1 洗-技術協助-1" at bounding box center [558, 348] width 98 height 43
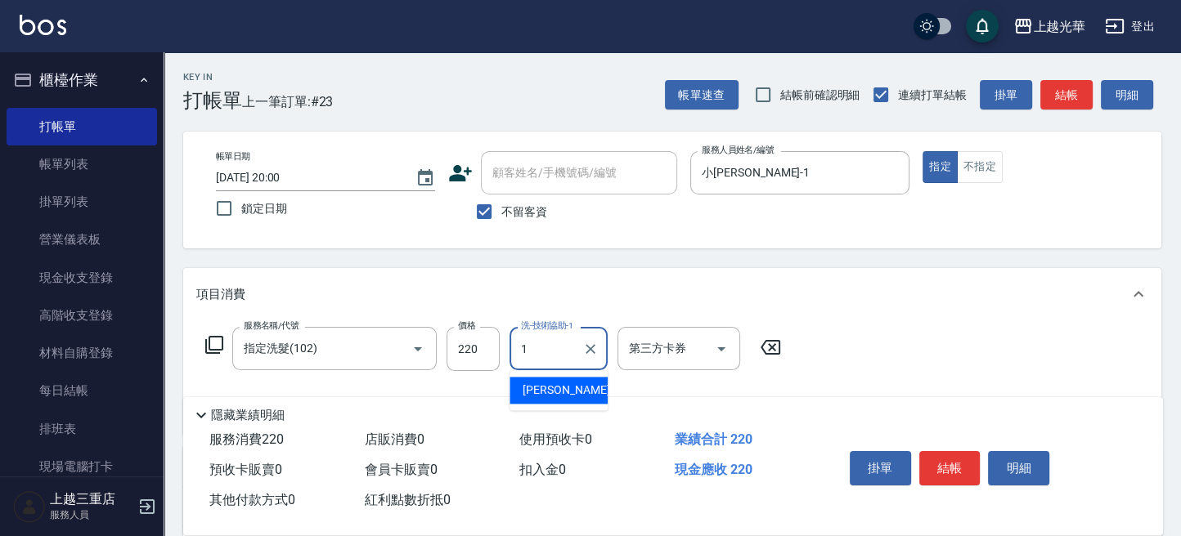
type input "小[PERSON_NAME]-1"
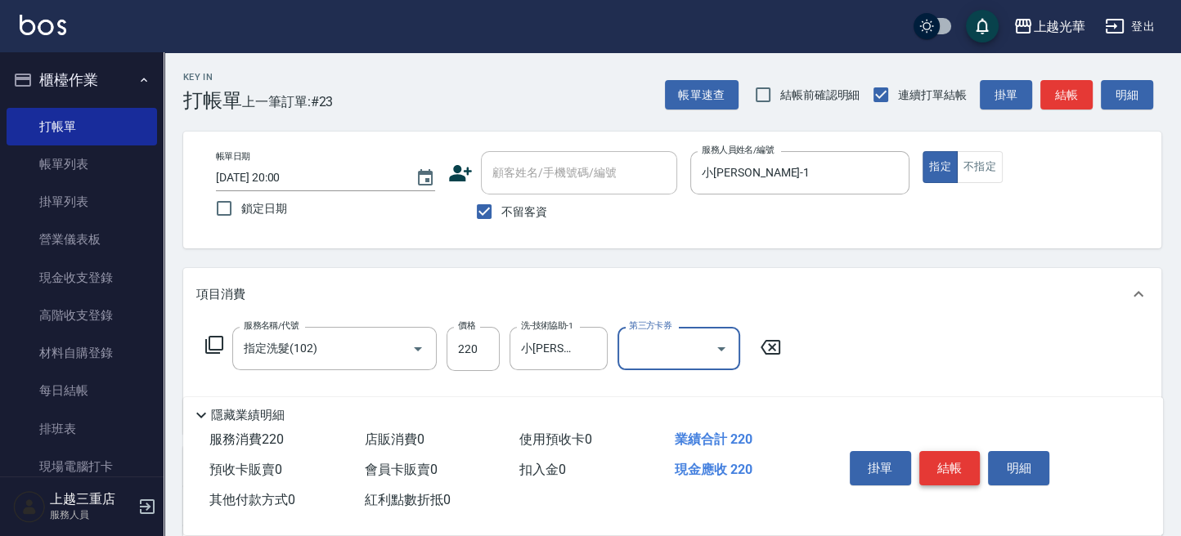
click at [961, 469] on button "結帳" at bounding box center [949, 468] width 61 height 34
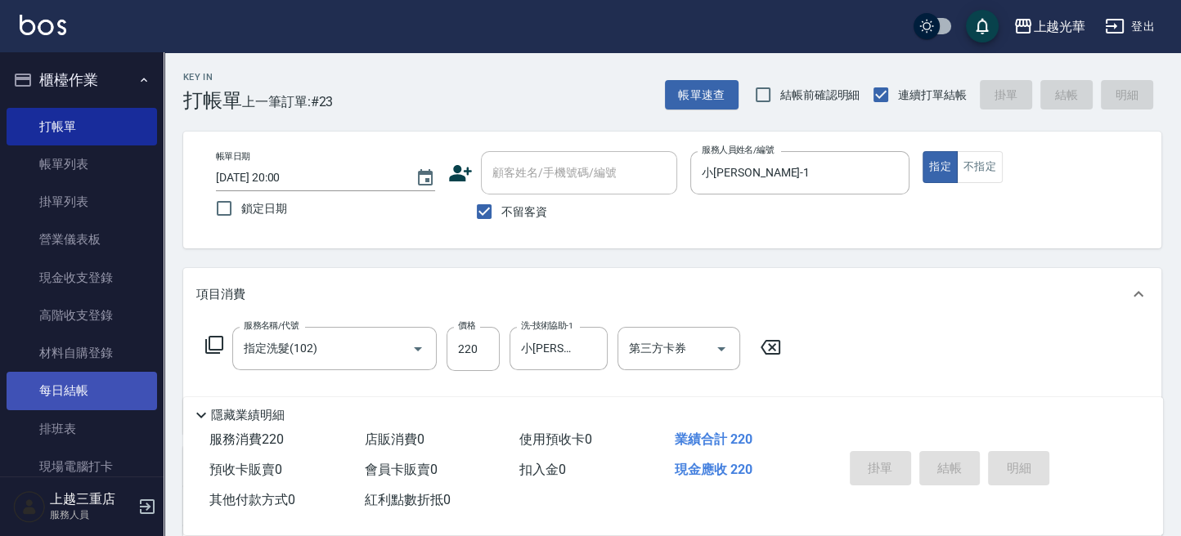
type input "[DATE] 20:17"
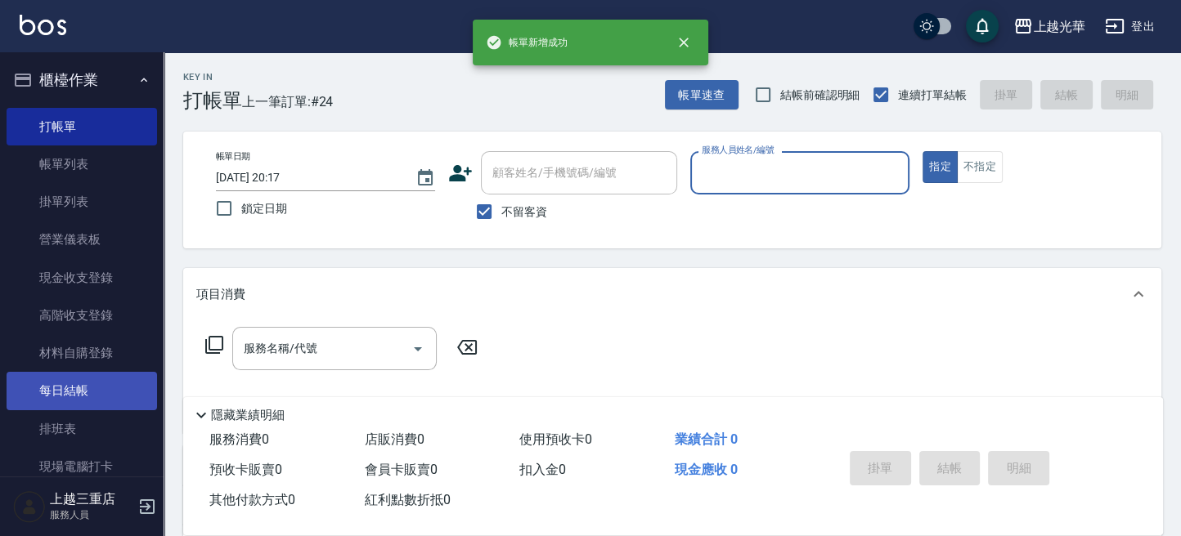
click at [94, 397] on link "每日結帳" at bounding box center [82, 391] width 150 height 38
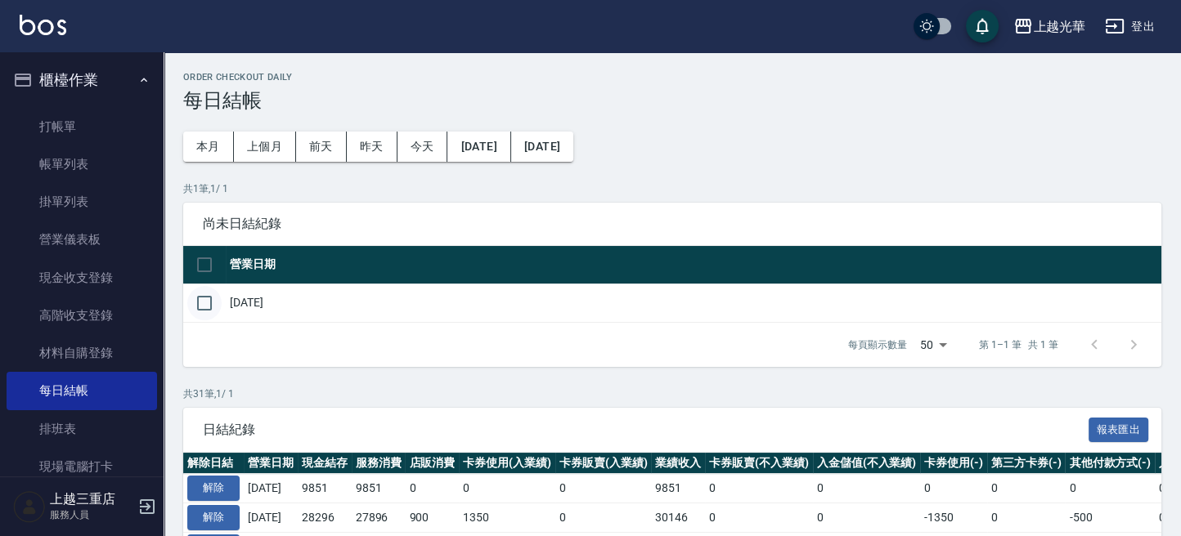
drag, startPoint x: 204, startPoint y: 303, endPoint x: 209, endPoint y: 312, distance: 10.2
click at [203, 306] on input "checkbox" at bounding box center [204, 303] width 34 height 34
checkbox input "true"
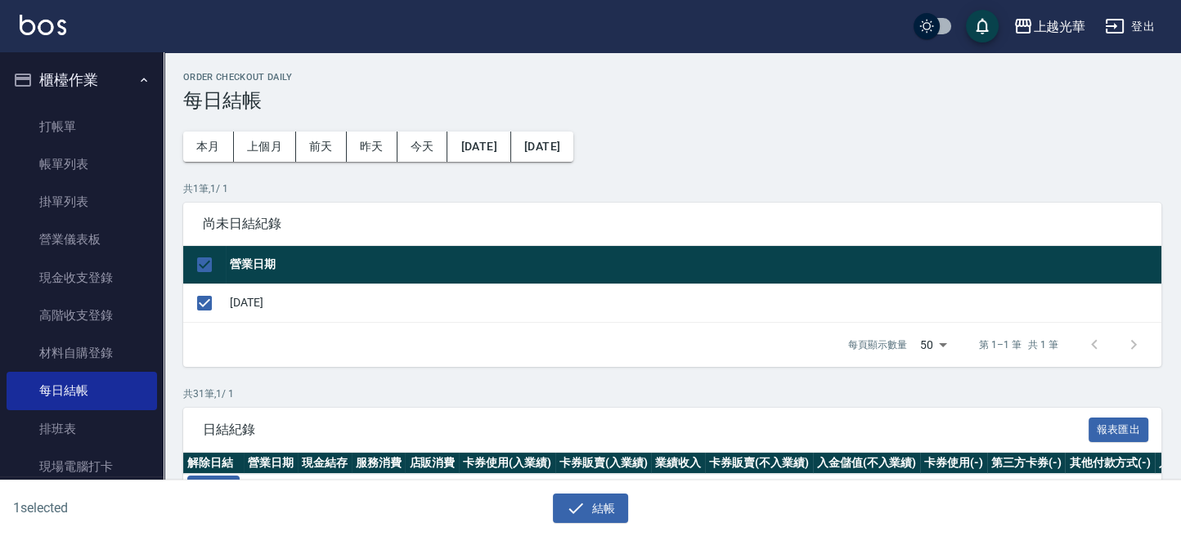
drag, startPoint x: 591, startPoint y: 513, endPoint x: 489, endPoint y: 249, distance: 284.0
click at [589, 510] on button "結帳" at bounding box center [591, 509] width 76 height 30
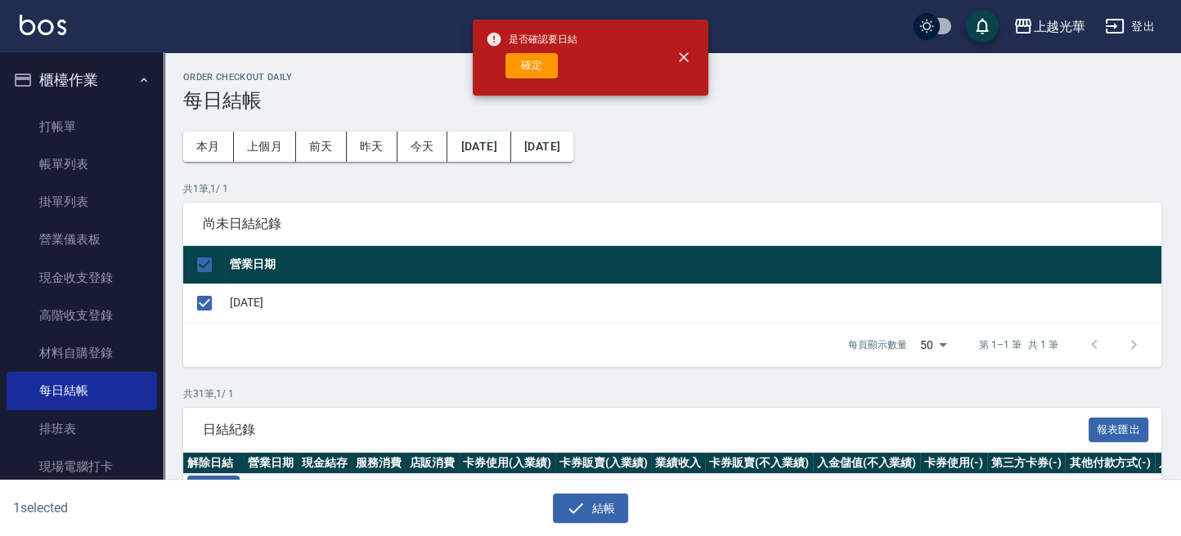
click at [529, 83] on div "是否確認要日結 確定" at bounding box center [532, 58] width 92 height 66
click at [528, 74] on button "確定" at bounding box center [531, 65] width 52 height 25
checkbox input "false"
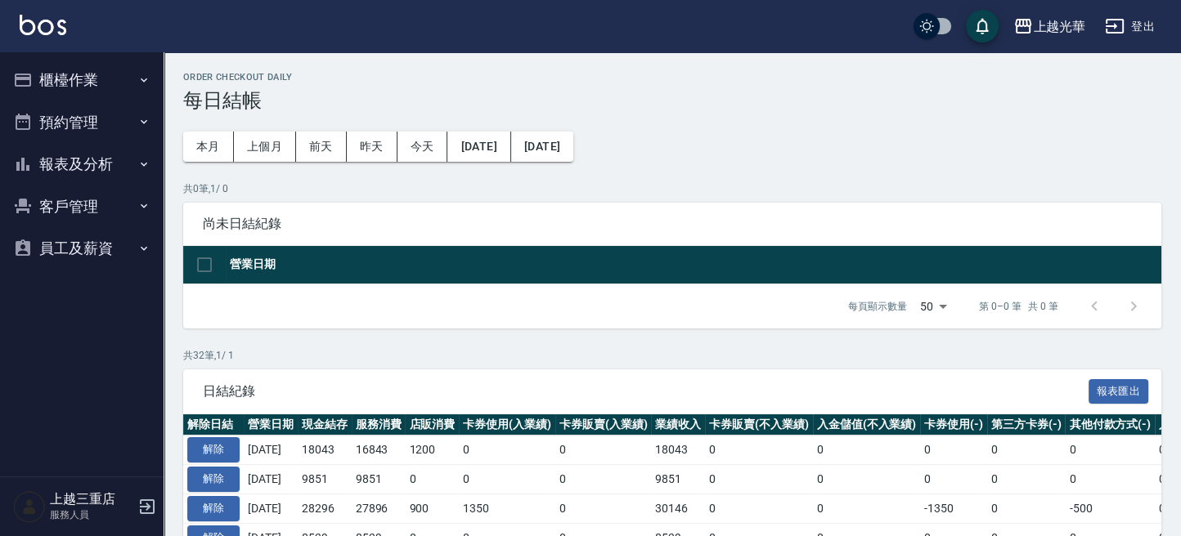
click at [82, 173] on button "報表及分析" at bounding box center [82, 164] width 150 height 43
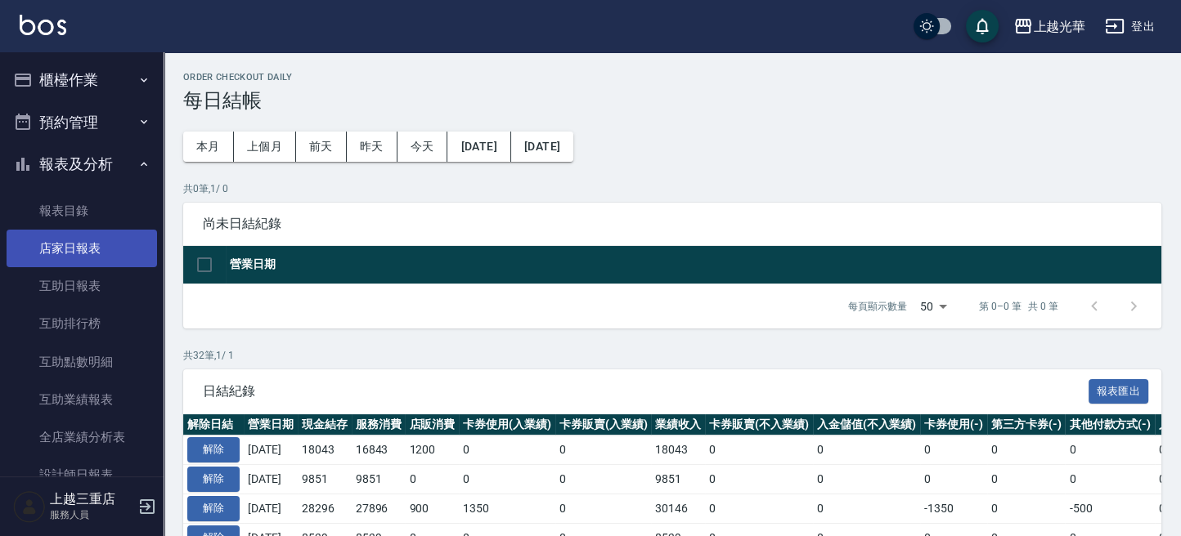
click at [86, 249] on link "店家日報表" at bounding box center [82, 249] width 150 height 38
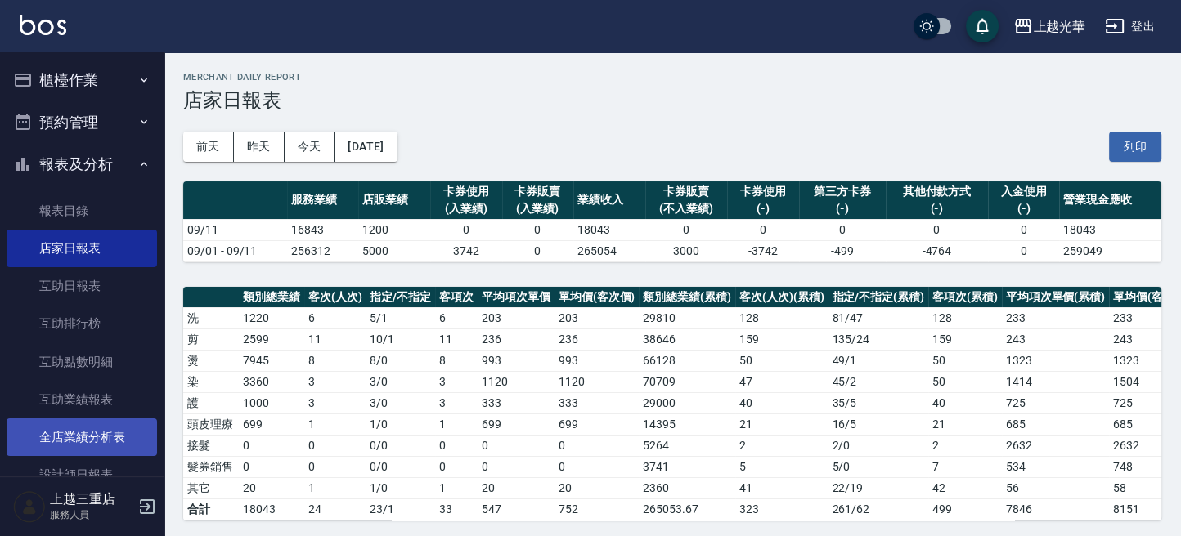
scroll to position [327, 0]
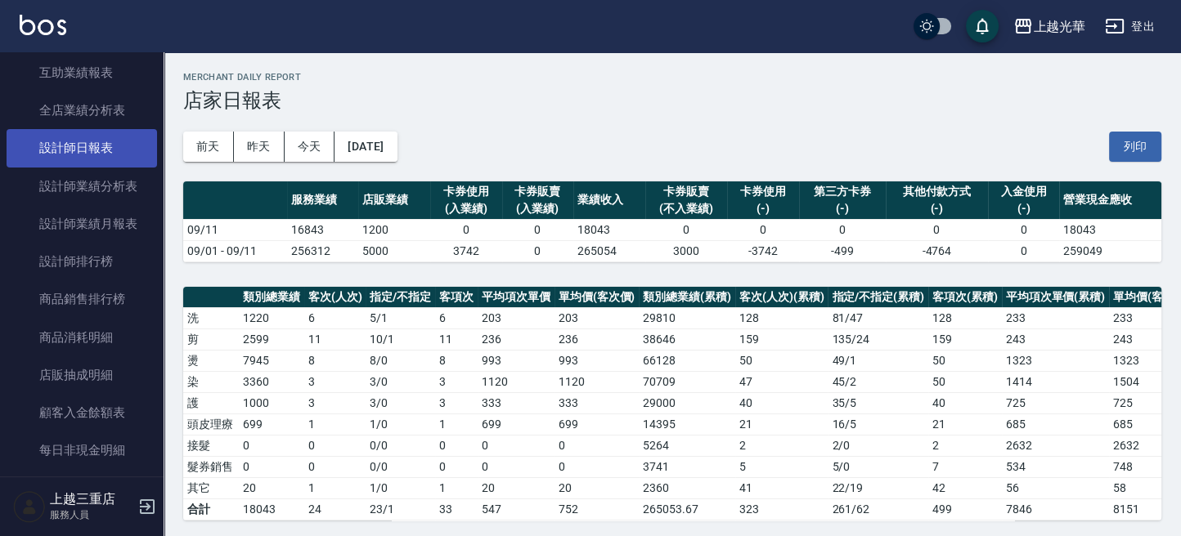
click at [123, 150] on link "設計師日報表" at bounding box center [82, 148] width 150 height 38
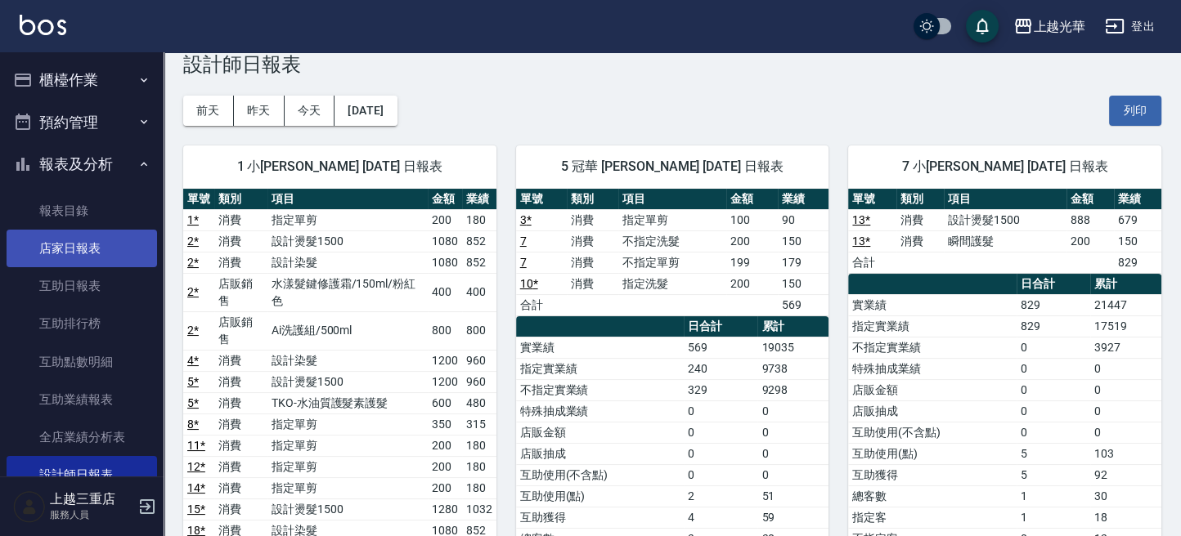
click at [118, 257] on link "店家日報表" at bounding box center [82, 249] width 150 height 38
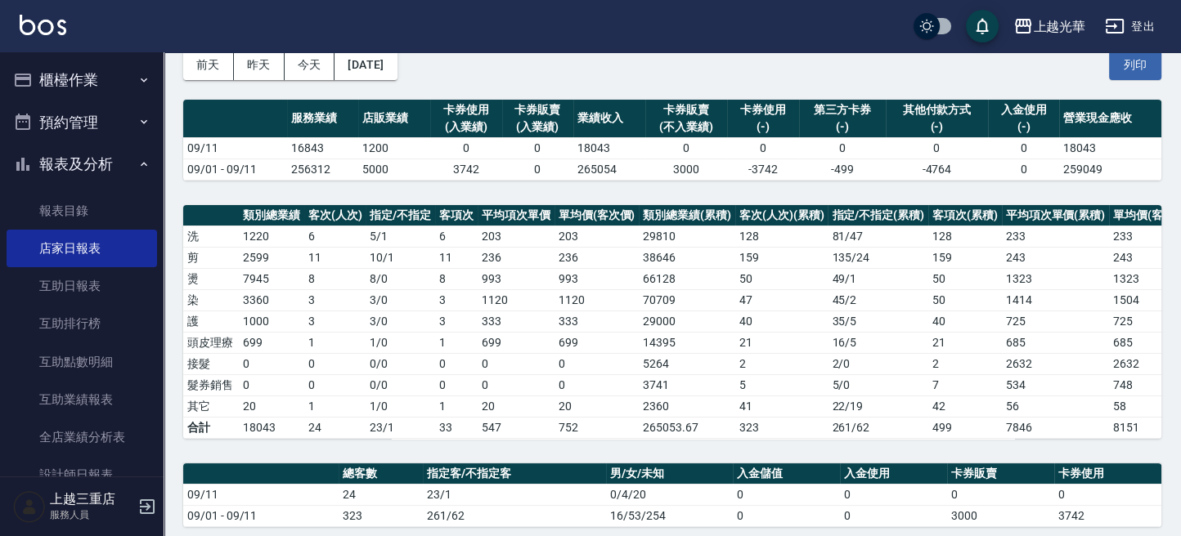
scroll to position [218, 0]
